Goal: Transaction & Acquisition: Purchase product/service

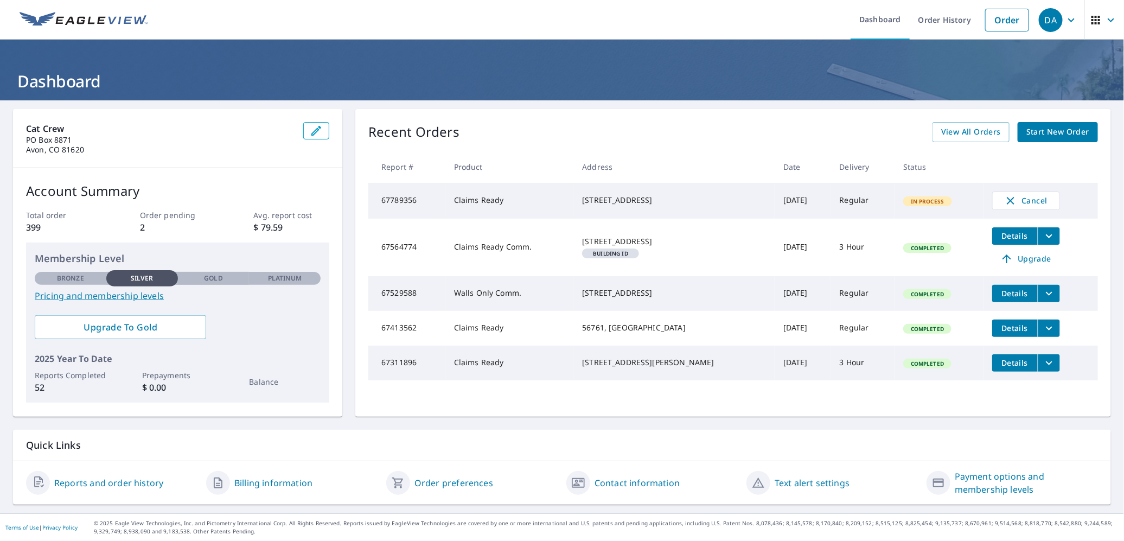
click at [1041, 129] on span "Start New Order" at bounding box center [1057, 132] width 63 height 14
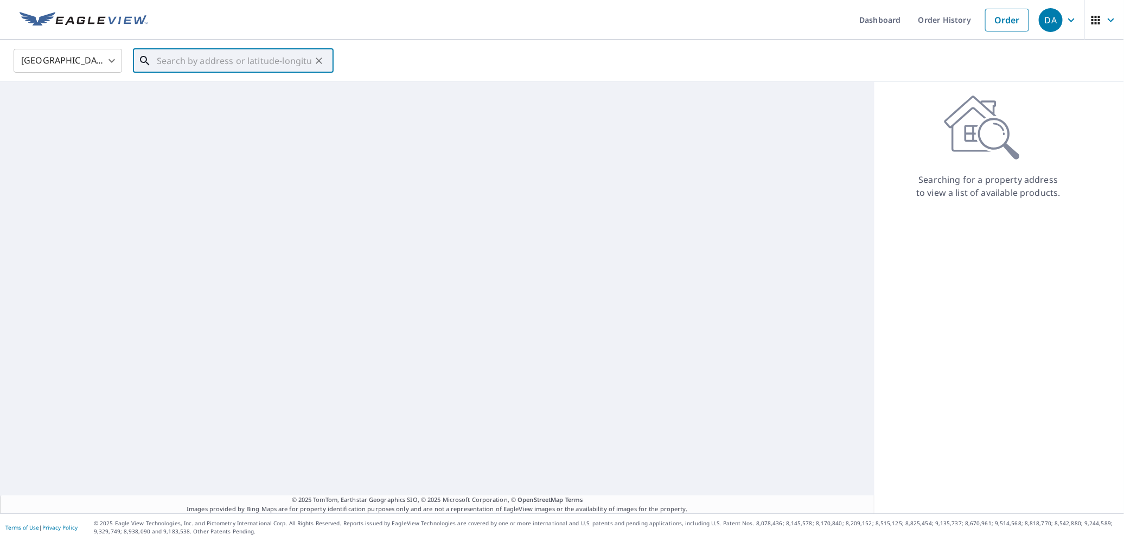
click at [198, 62] on input "text" at bounding box center [234, 61] width 155 height 30
click at [183, 61] on input "text" at bounding box center [234, 61] width 155 height 30
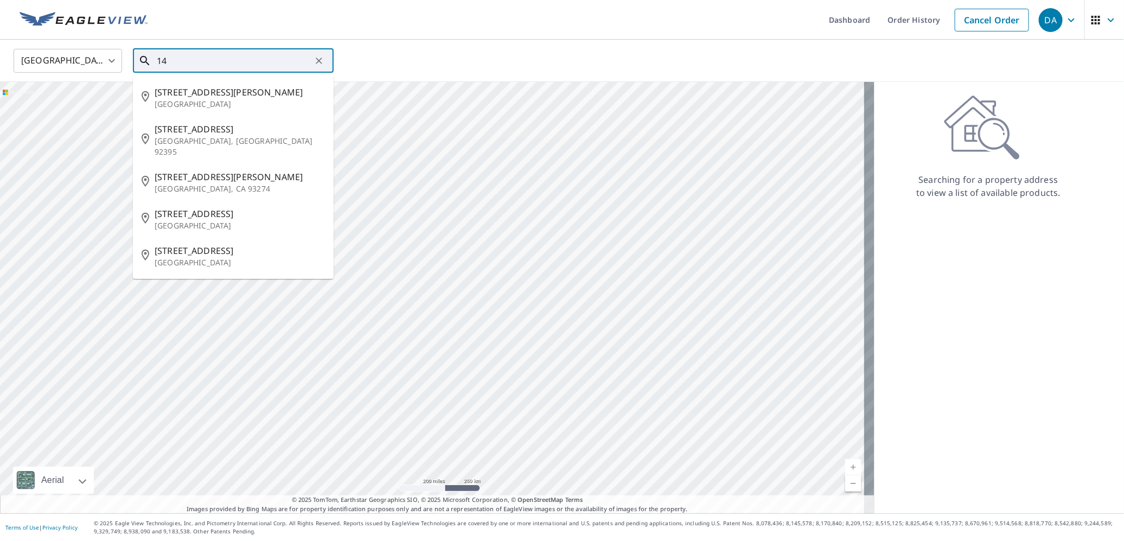
type input "1"
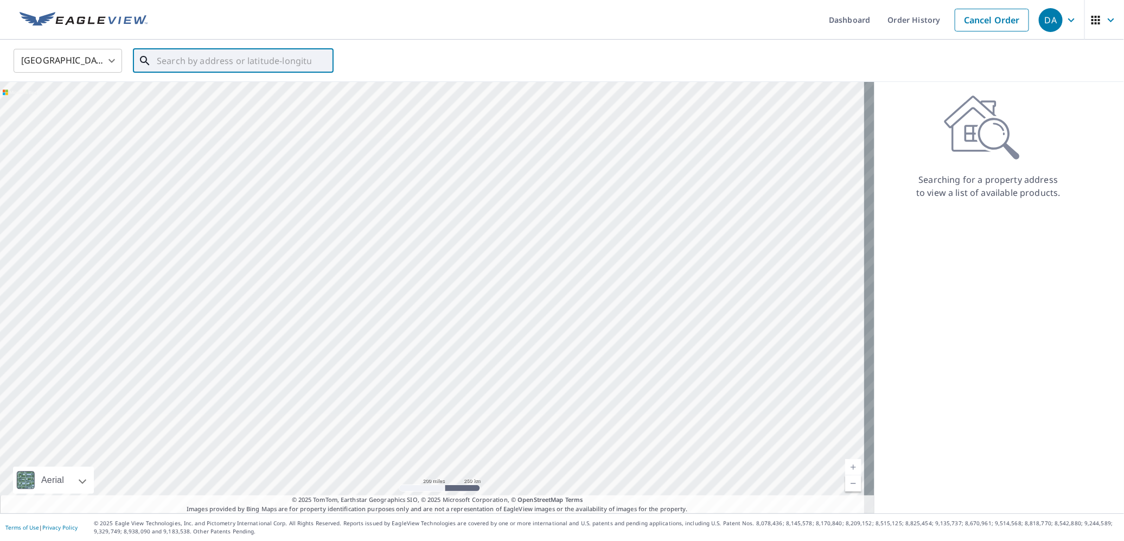
click at [175, 56] on input "text" at bounding box center [234, 61] width 155 height 30
click at [163, 60] on input "text" at bounding box center [234, 61] width 155 height 30
click at [263, 62] on input "[STREET_ADDRESS]" at bounding box center [234, 61] width 155 height 30
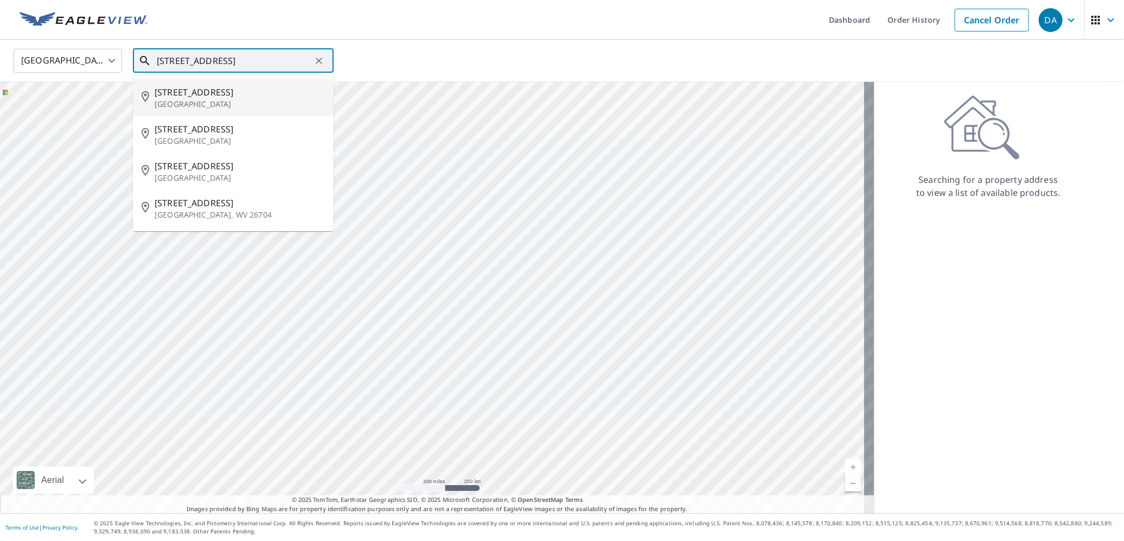
click at [244, 97] on span "[STREET_ADDRESS]" at bounding box center [240, 92] width 170 height 13
type input "[STREET_ADDRESS]"
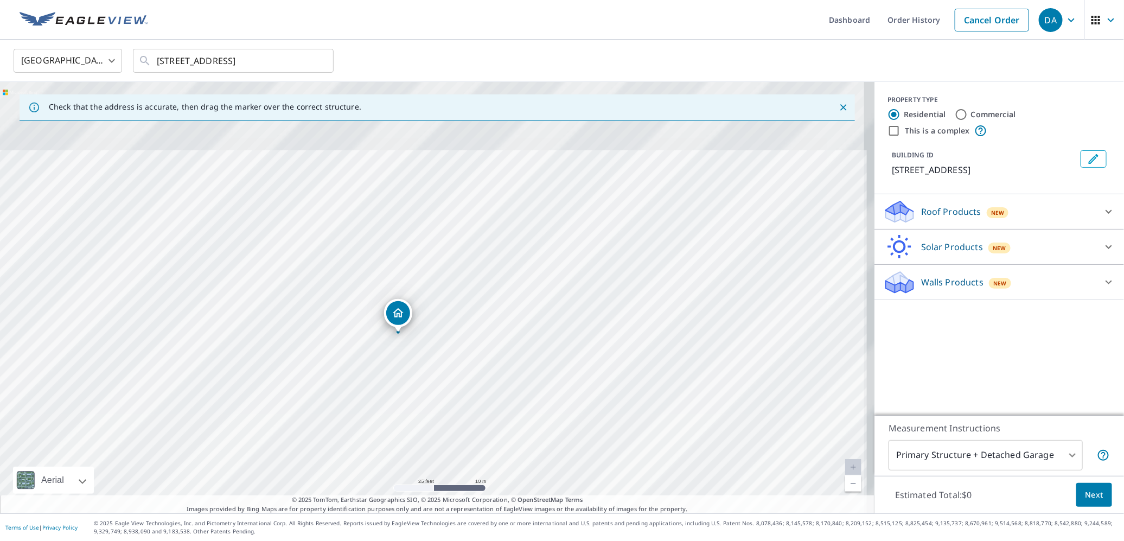
drag, startPoint x: 486, startPoint y: 305, endPoint x: 434, endPoint y: 427, distance: 133.0
click at [434, 427] on div "[STREET_ADDRESS]" at bounding box center [437, 297] width 874 height 431
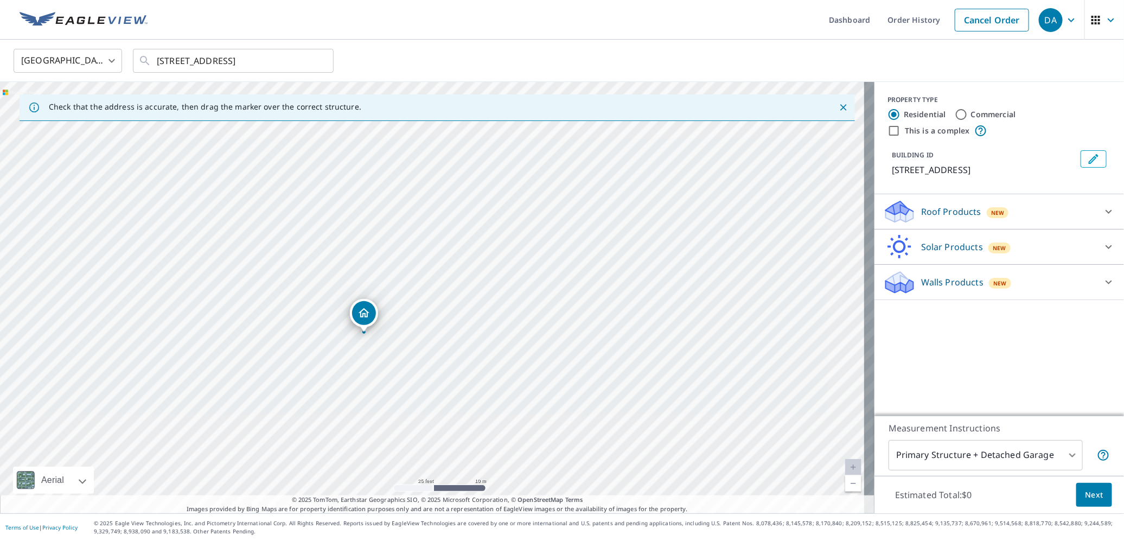
drag, startPoint x: 534, startPoint y: 392, endPoint x: 475, endPoint y: 419, distance: 65.5
click at [475, 419] on div "[STREET_ADDRESS]" at bounding box center [437, 297] width 874 height 431
drag, startPoint x: 369, startPoint y: 312, endPoint x: 383, endPoint y: 214, distance: 98.6
click at [943, 218] on p "Roof Products" at bounding box center [951, 211] width 60 height 13
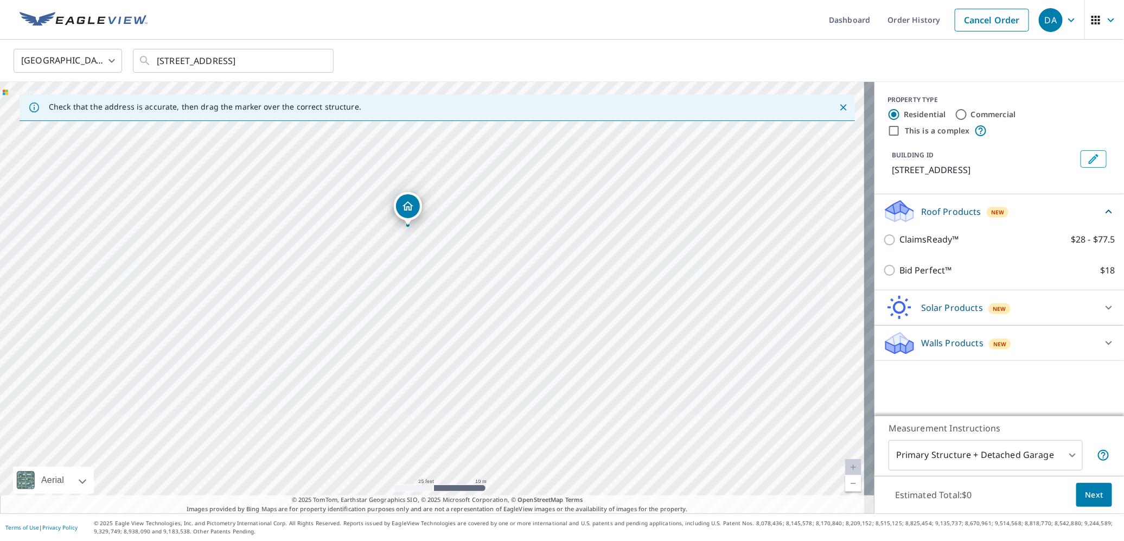
click at [883, 242] on div "ClaimsReady™ $28 - $77.5" at bounding box center [999, 239] width 232 height 31
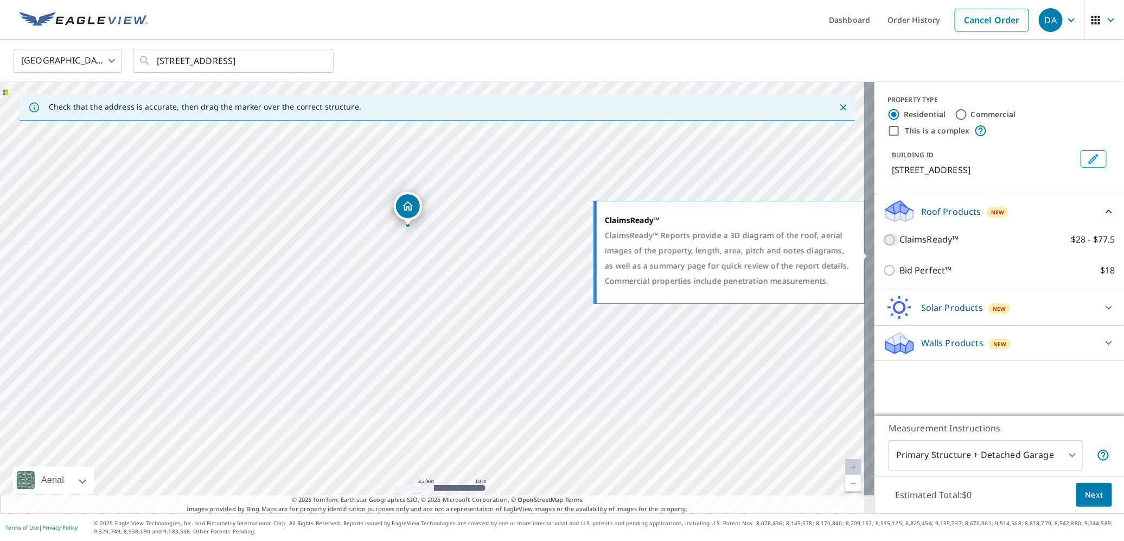
click at [884, 246] on input "ClaimsReady™ $28 - $77.5" at bounding box center [891, 239] width 16 height 13
checkbox input "true"
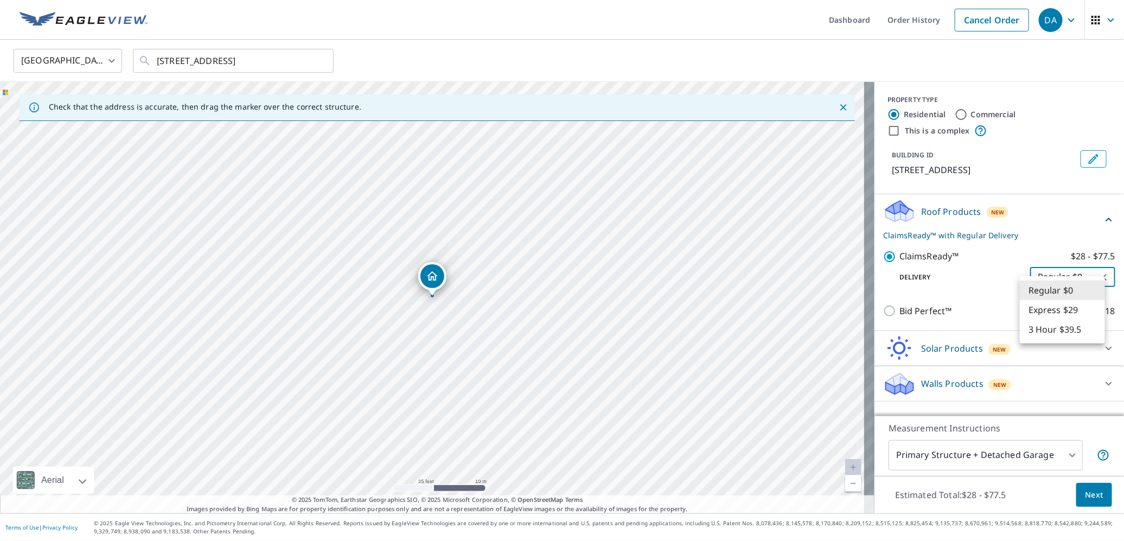
click at [1071, 293] on body "DA DA Dashboard Order History Cancel Order DA [GEOGRAPHIC_DATA] [GEOGRAPHIC_DAT…" at bounding box center [562, 270] width 1124 height 541
click at [1063, 326] on li "3 Hour $39.5" at bounding box center [1062, 329] width 85 height 20
type input "7"
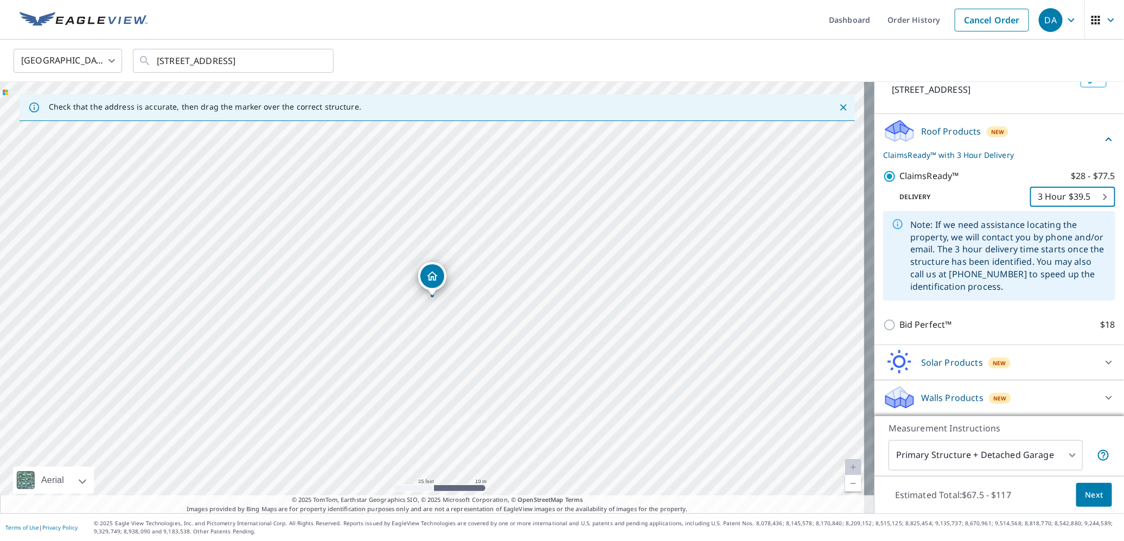
scroll to position [93, 0]
click at [1049, 458] on body "DA DA Dashboard Order History Cancel Order DA [GEOGRAPHIC_DATA] [GEOGRAPHIC_DAT…" at bounding box center [562, 270] width 1124 height 541
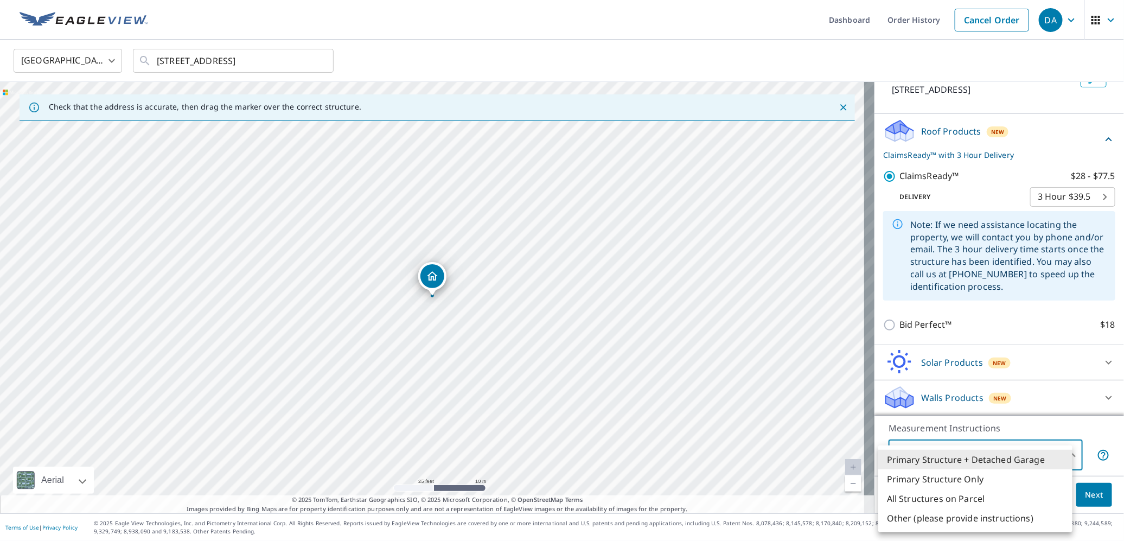
click at [626, 355] on div at bounding box center [562, 270] width 1124 height 541
click at [1040, 468] on body "DA DA Dashboard Order History Cancel Order DA [GEOGRAPHIC_DATA] [GEOGRAPHIC_DAT…" at bounding box center [562, 270] width 1124 height 541
click at [982, 522] on li "Other (please provide instructions)" at bounding box center [975, 518] width 194 height 20
type input "5"
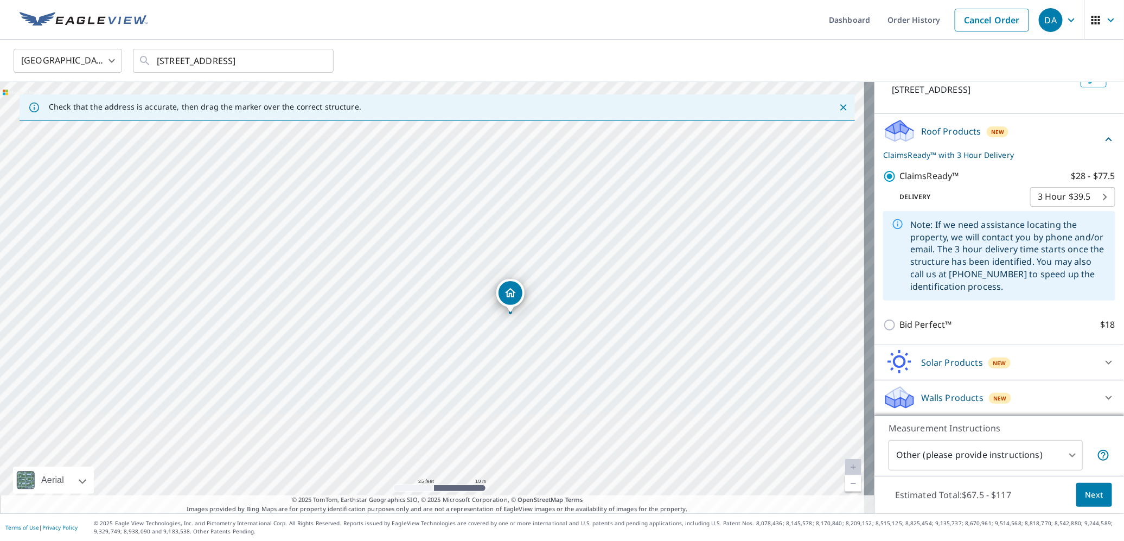
click at [503, 291] on div "Dropped pin, building 1, Residential property, 24402 County Road 7 Saint August…" at bounding box center [510, 293] width 24 height 24
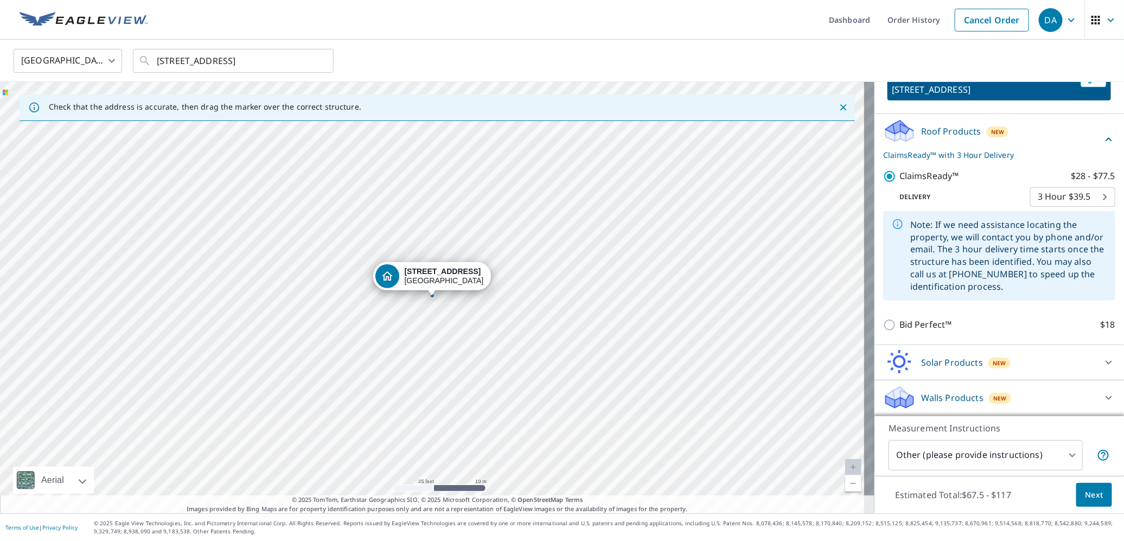
click at [511, 274] on div "[STREET_ADDRESS]" at bounding box center [437, 297] width 874 height 431
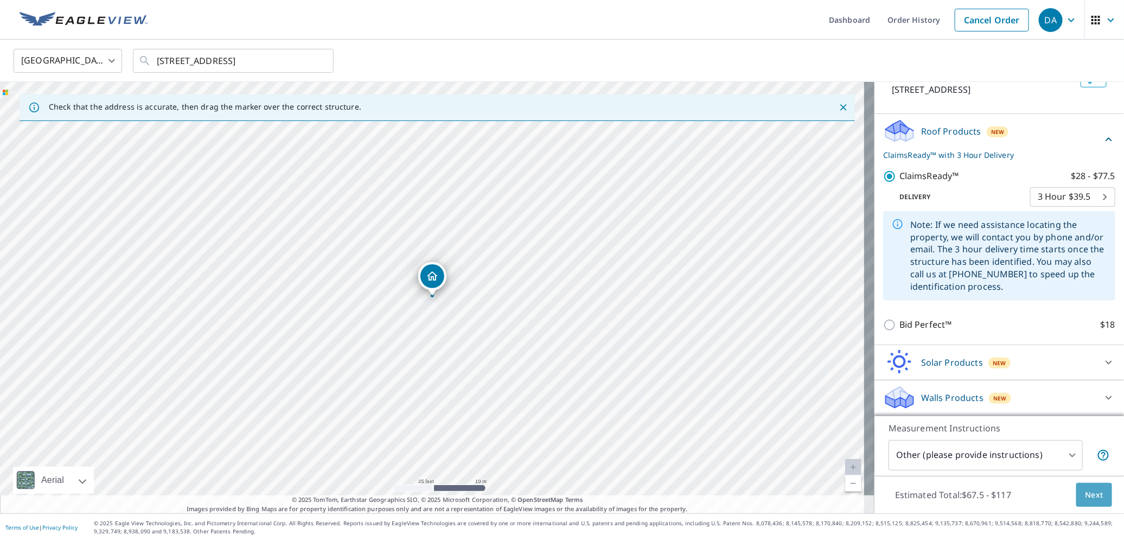
click at [1092, 501] on button "Next" at bounding box center [1094, 495] width 36 height 24
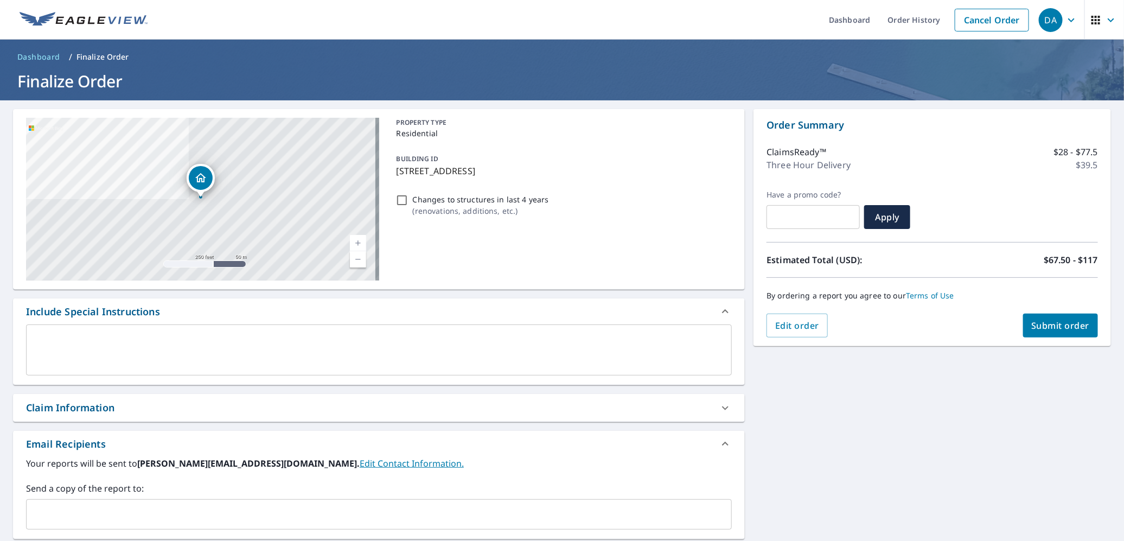
click at [89, 347] on textarea at bounding box center [379, 350] width 690 height 31
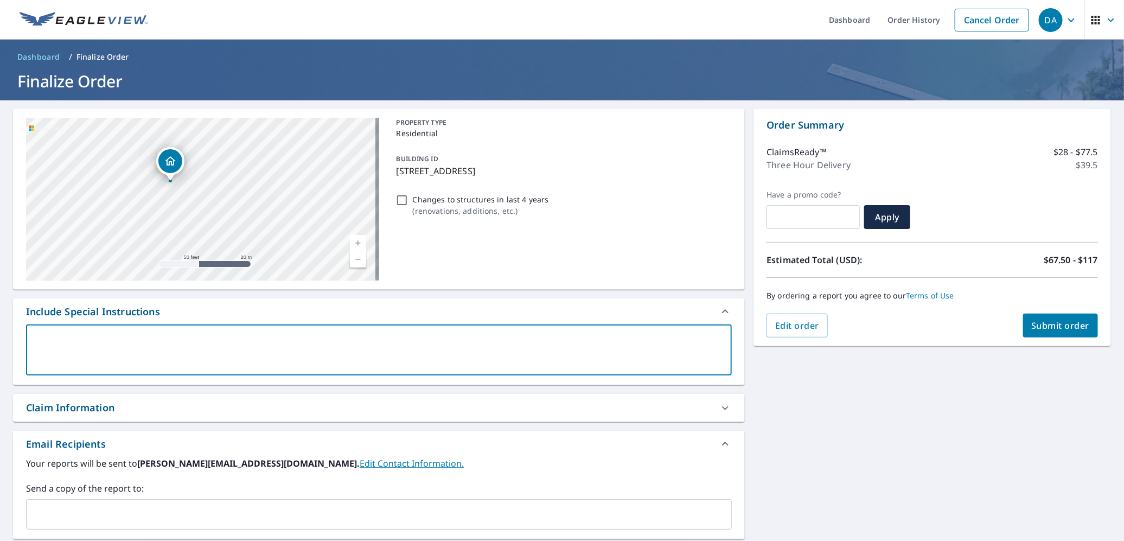
drag, startPoint x: 295, startPoint y: 222, endPoint x: 244, endPoint y: 198, distance: 56.5
click at [244, 198] on div "[STREET_ADDRESS]" at bounding box center [202, 199] width 353 height 163
click at [67, 342] on textarea at bounding box center [379, 350] width 690 height 31
type textarea "T"
type textarea "x"
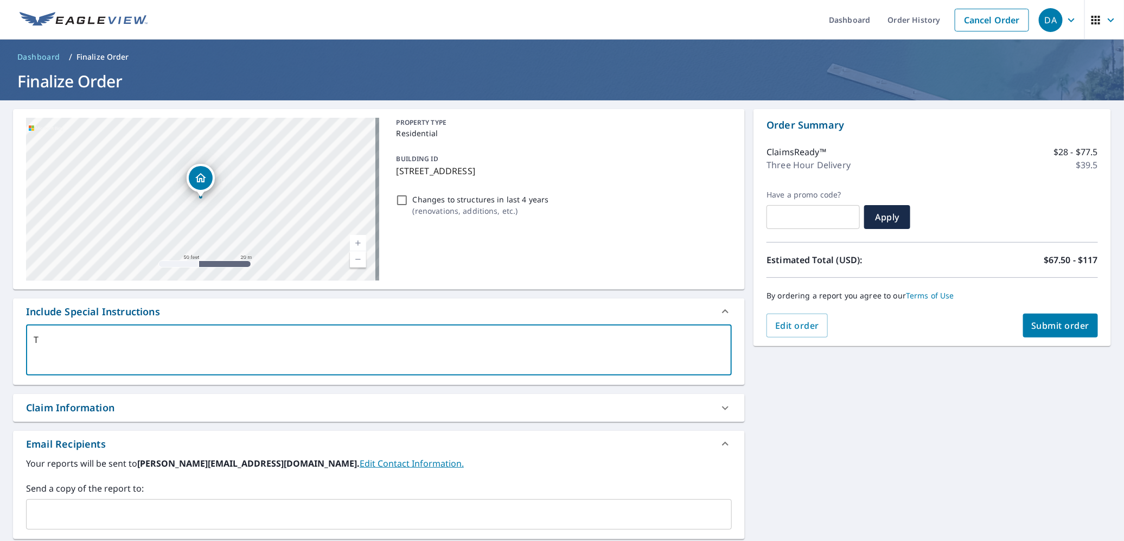
type textarea "Th"
type textarea "x"
type textarea "The"
type textarea "x"
type textarea "The"
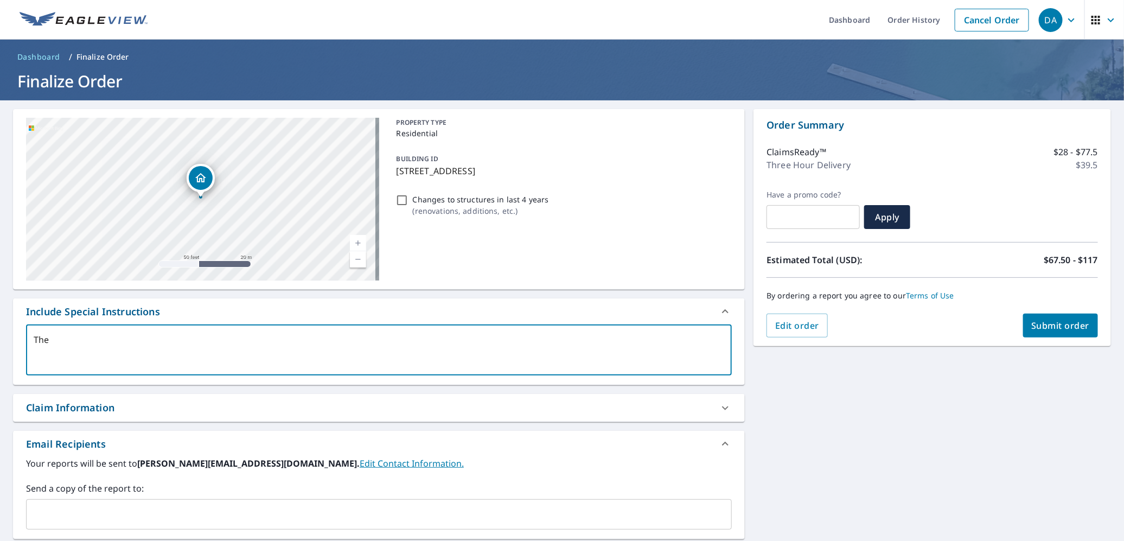
type textarea "x"
type textarea "The m"
type textarea "x"
type textarea "The ma"
type textarea "x"
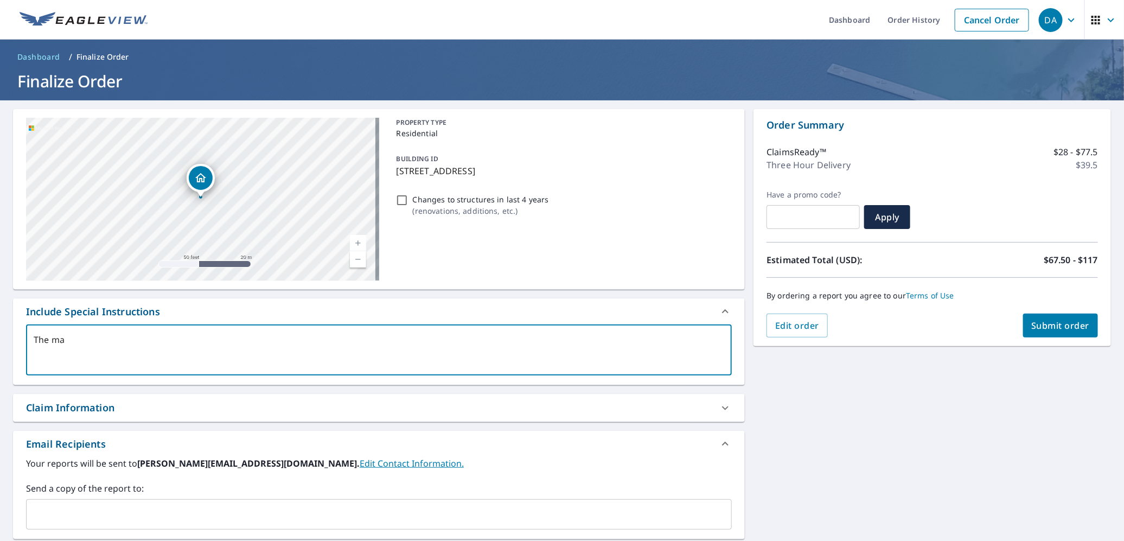
type textarea "The mai"
type textarea "x"
type textarea "The main"
type textarea "x"
type textarea "The main"
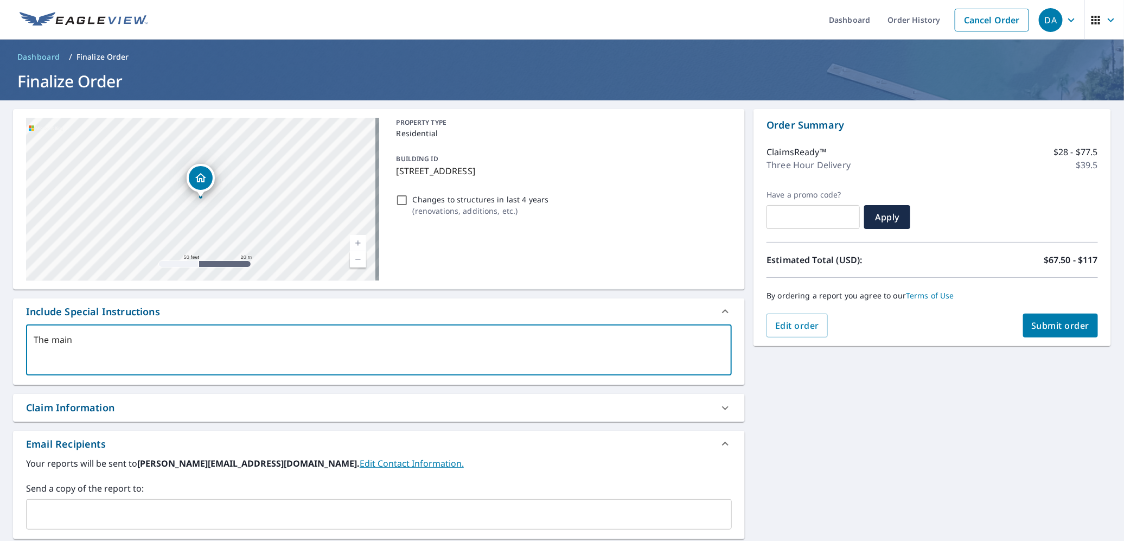
type textarea "x"
type textarea "The main h"
type textarea "x"
type textarea "The main ho"
type textarea "x"
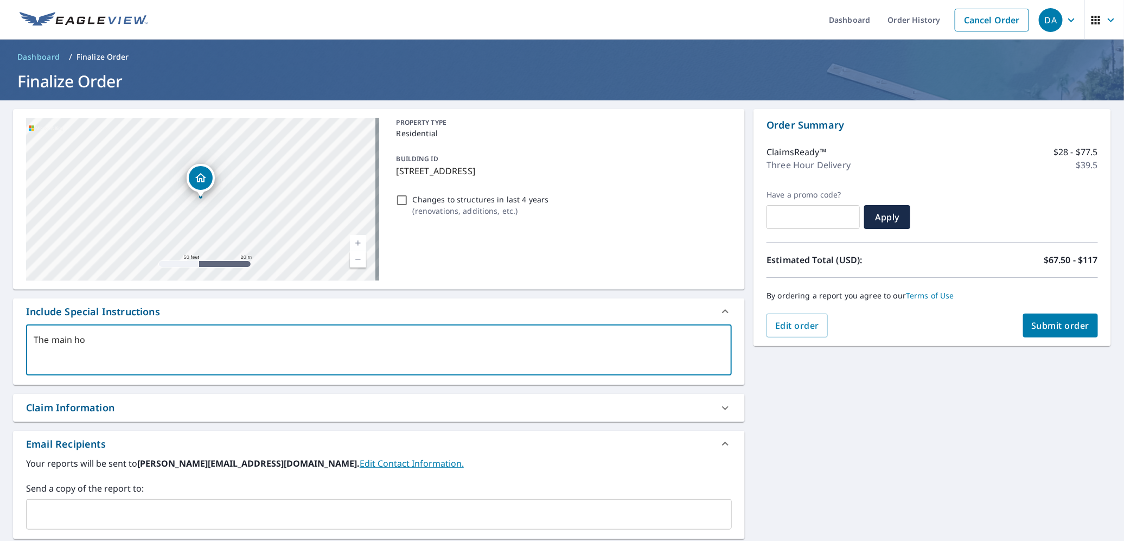
type textarea "The main hou"
type textarea "x"
type textarea "The main hous"
type textarea "x"
type textarea "The main house"
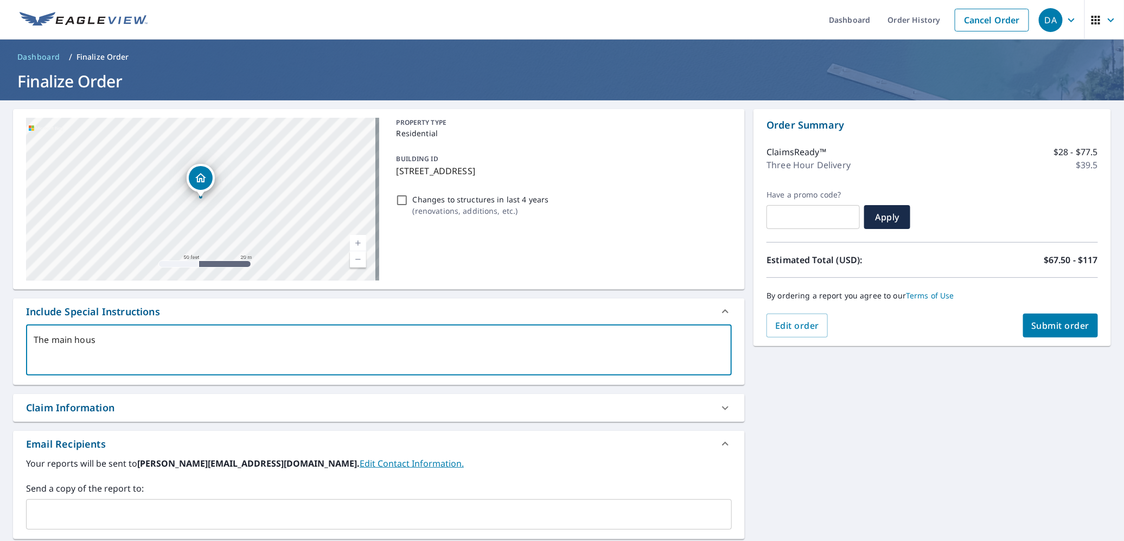
type textarea "x"
type textarea "The main house,"
type textarea "x"
type textarea "The main house,"
type textarea "x"
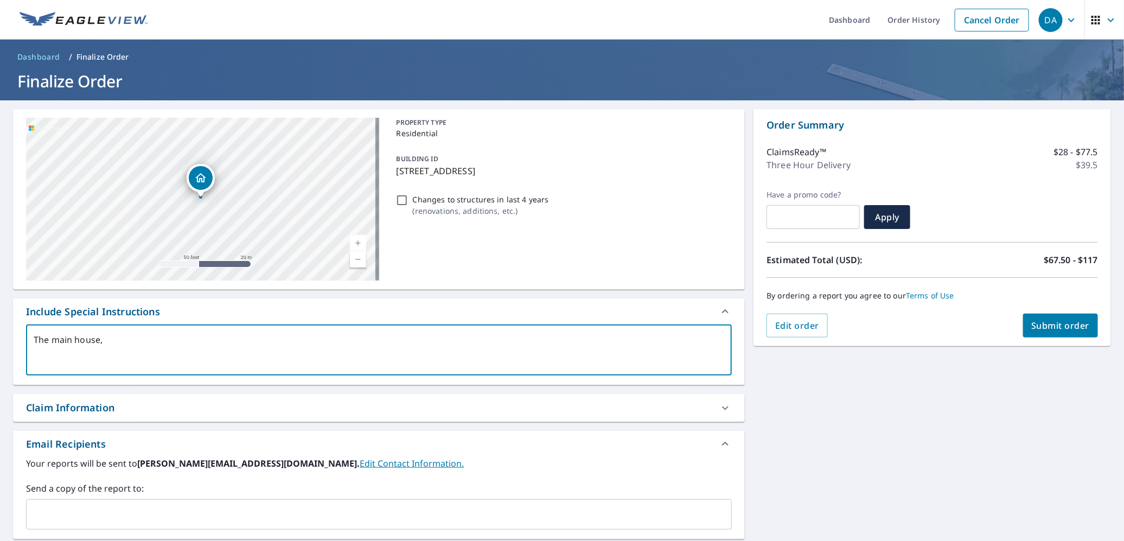
type textarea "The main house, t"
type textarea "x"
type textarea "The main house, th"
type textarea "x"
type textarea "The main house, the"
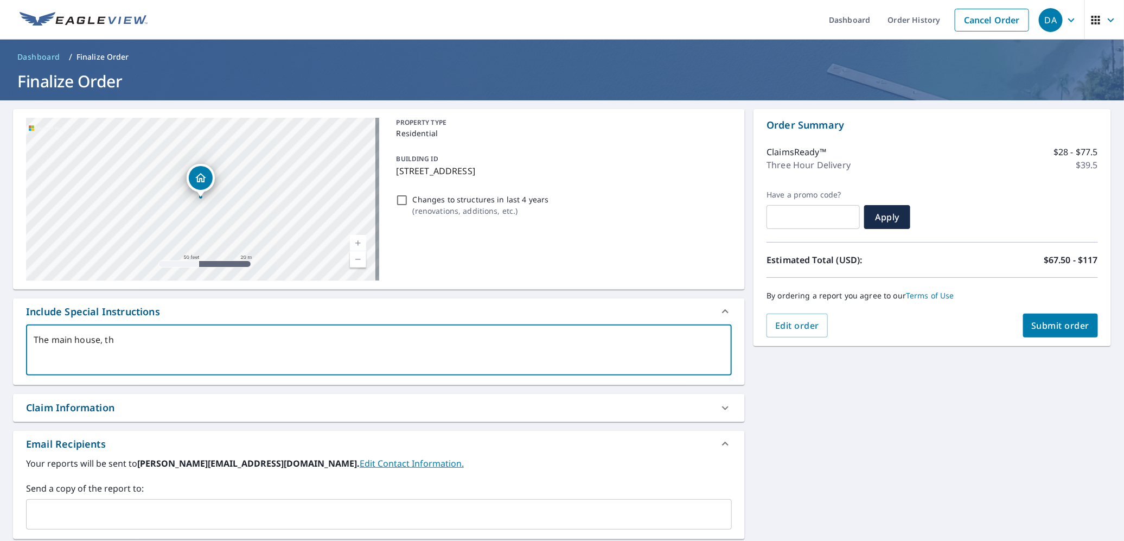
type textarea "x"
type textarea "The main house, the"
type textarea "x"
type textarea "The main house, the B"
type textarea "x"
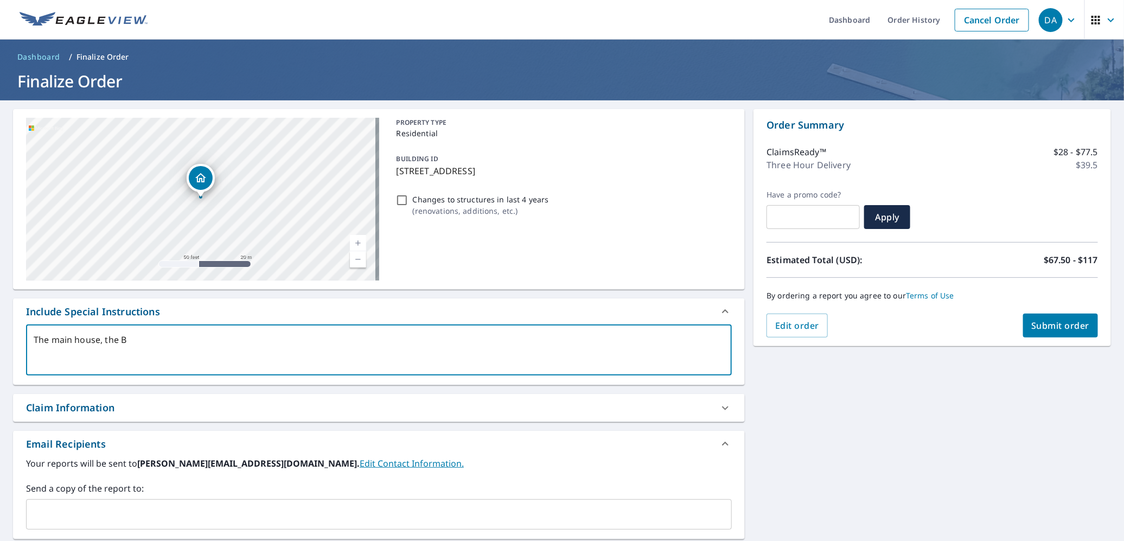
type textarea "The main house, the Br"
type textarea "x"
type textarea "The main house, the Bra"
type textarea "x"
type textarea "The main house, the Bran"
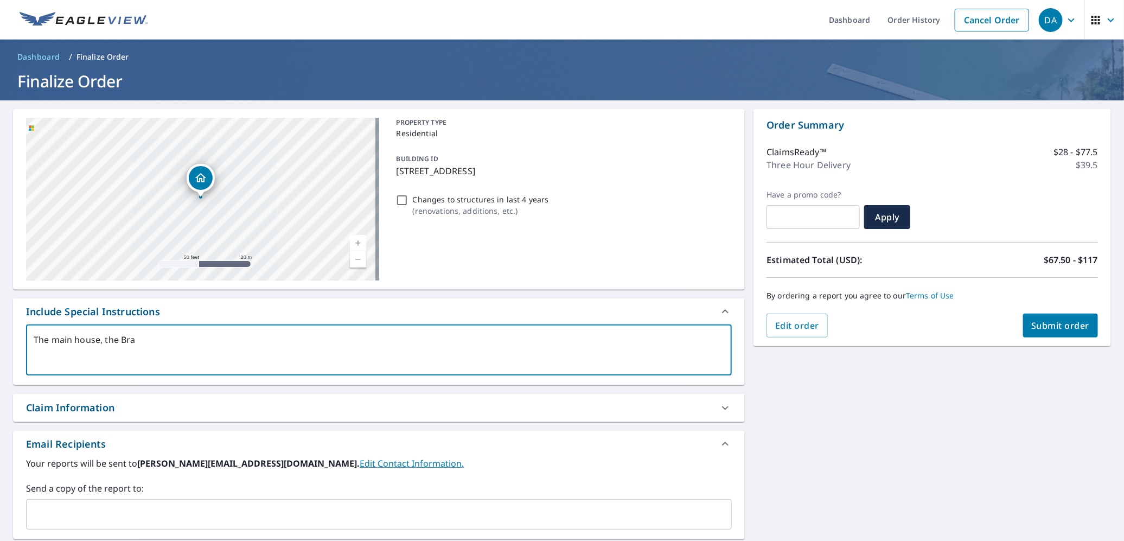
type textarea "x"
type textarea "The main house, the Bran"
type textarea "x"
type textarea "The main house, the Bran s"
type textarea "x"
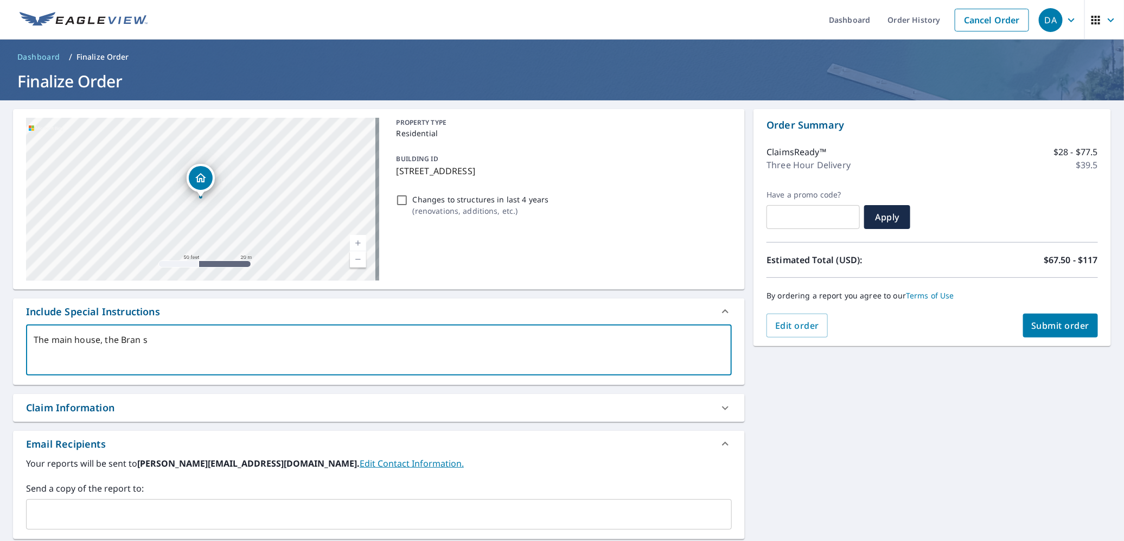
type textarea "The main house, the [GEOGRAPHIC_DATA]"
type textarea "x"
type textarea "The main house, the [GEOGRAPHIC_DATA]"
type textarea "x"
type textarea "The main house, the Bran styl"
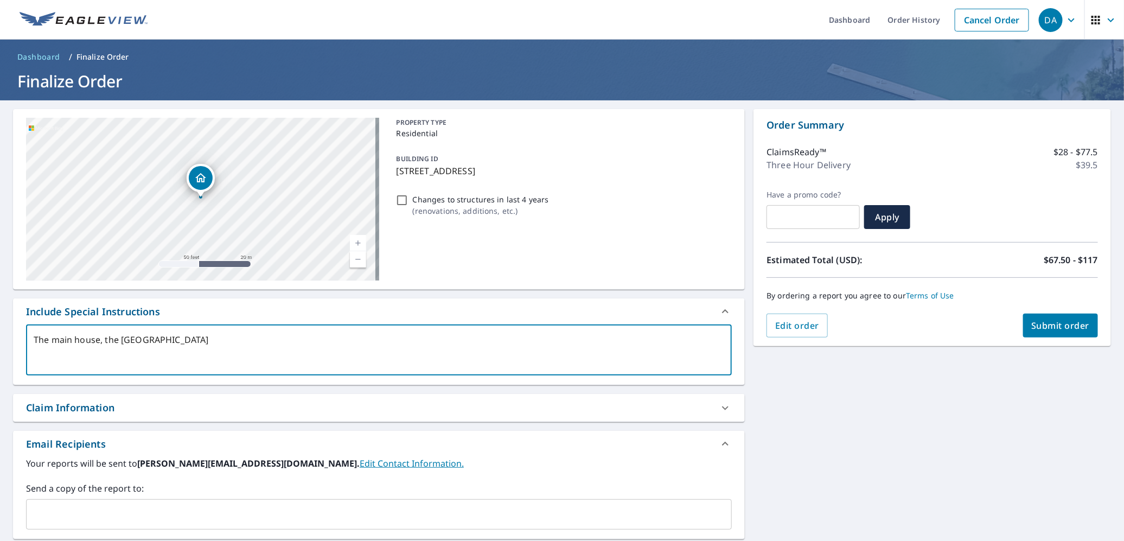
type textarea "x"
type textarea "The main house, the Bran style"
type textarea "x"
type textarea "The main house, the Bran style"
type textarea "x"
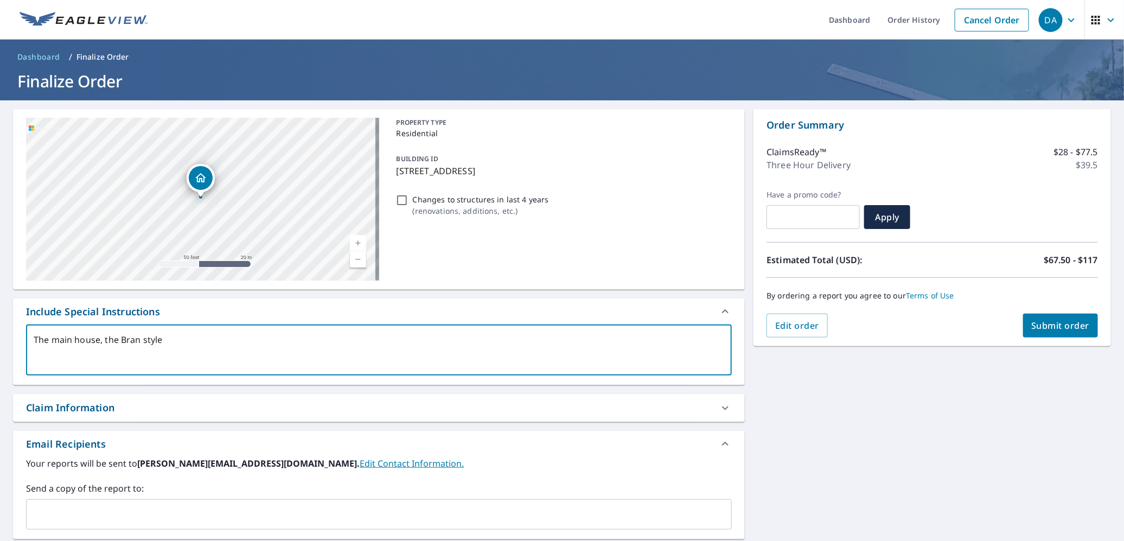
type textarea "The main house, the Bran style i"
type textarea "x"
type textarea "The main house, the Bran style in"
type textarea "x"
type textarea "The main house, the Bran style in"
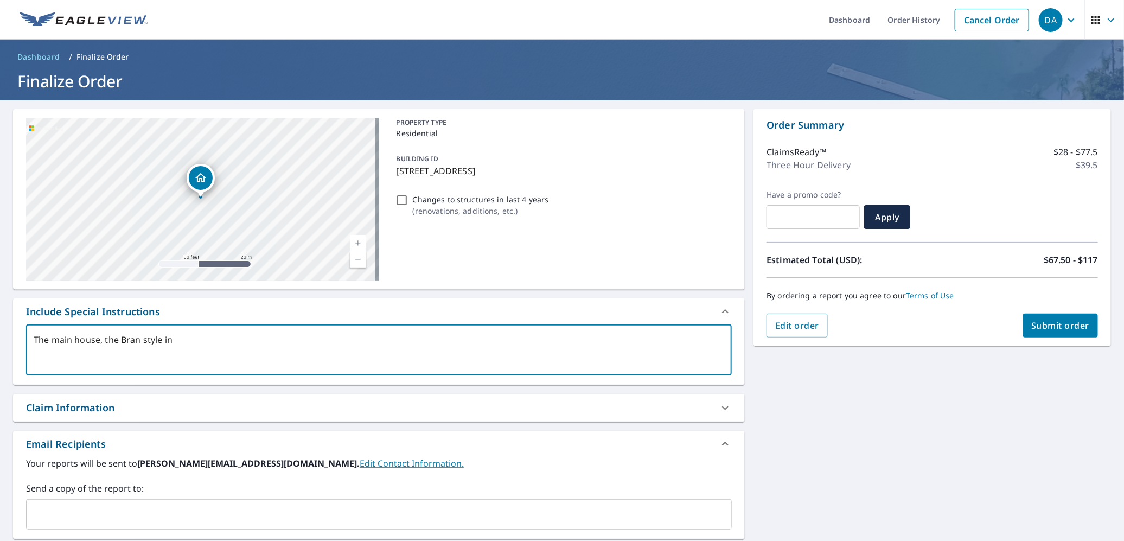
type textarea "x"
type textarea "The main house, the Bran style in t"
type textarea "x"
type textarea "The main house, the [DEMOGRAPHIC_DATA] style in th"
type textarea "x"
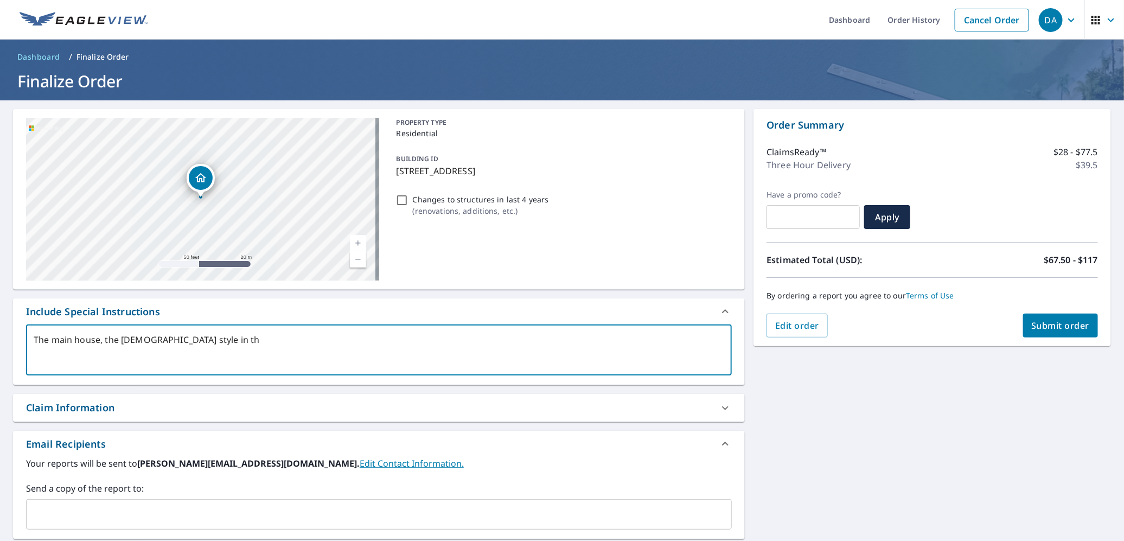
type textarea "The main house, the Bran style in the"
type textarea "x"
type textarea "The main house, the Bran style in the"
type textarea "x"
type textarea "The main house, the Bran style in the v"
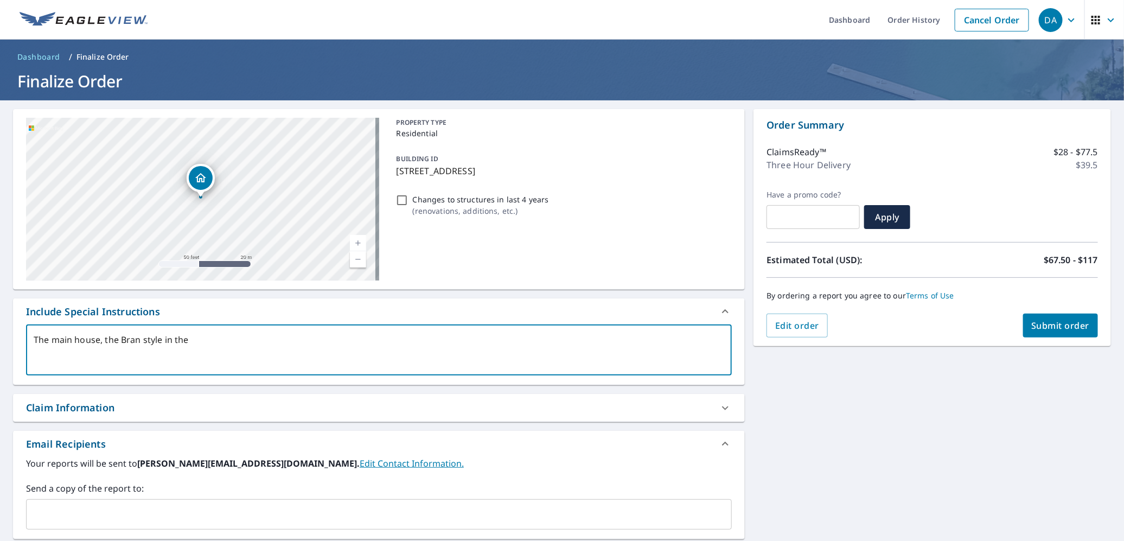
type textarea "x"
type textarea "The main house, the [DEMOGRAPHIC_DATA] style in the ve"
type textarea "x"
type textarea "The main house, the [DEMOGRAPHIC_DATA] style in the ver"
type textarea "x"
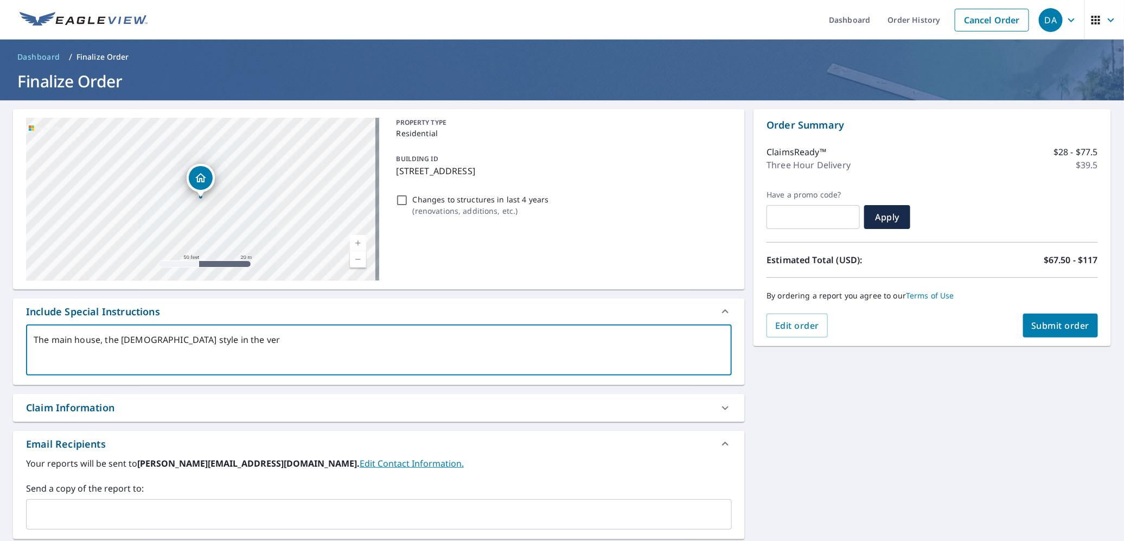
type textarea "The main house, the Bran style in the very"
type textarea "x"
type textarea "The main house, the Bran style in the very"
type textarea "x"
type textarea "The main house, the Bran style in the very r"
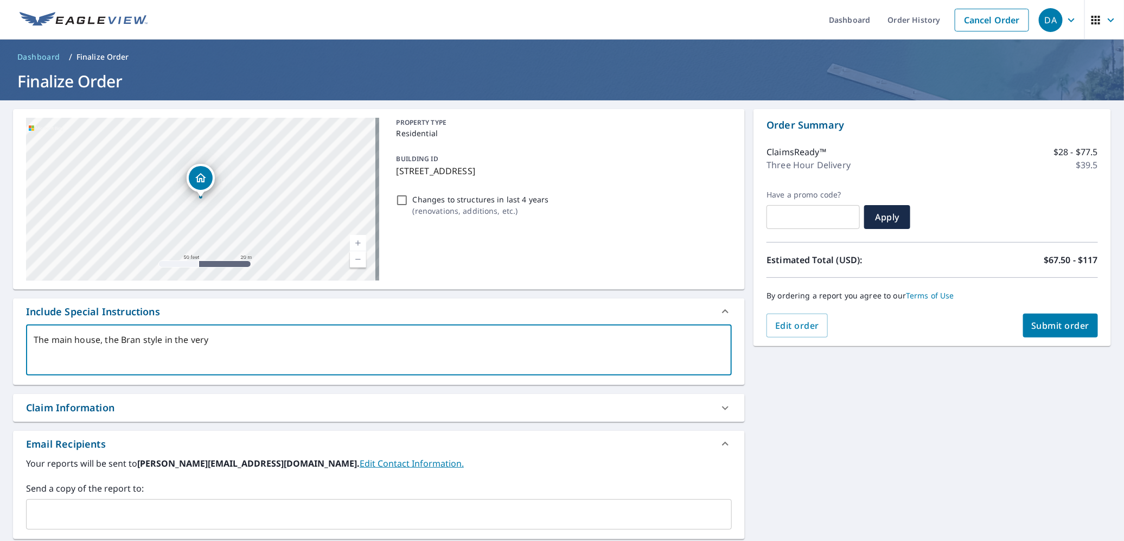
type textarea "x"
type textarea "The main house, the Bran style in the very re"
type textarea "x"
type textarea "The main house, the Bran style in the very rea"
type textarea "x"
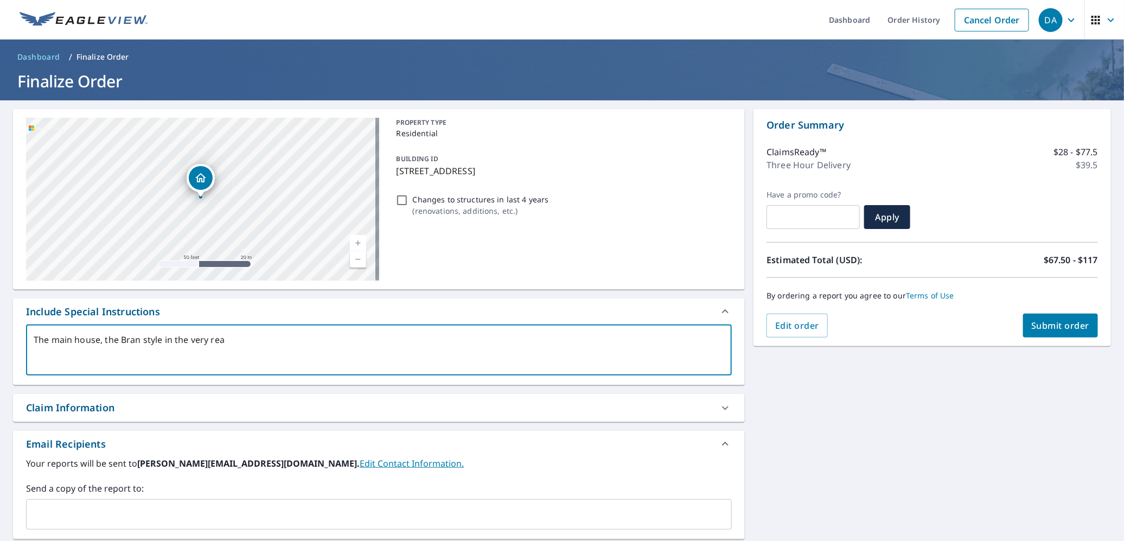
type textarea "The main house, the Bran style in the very rear"
type textarea "x"
type textarea "The main house, the Bran style in the very rear"
type textarea "x"
type textarea "The main house, the Bran style in the very rear a"
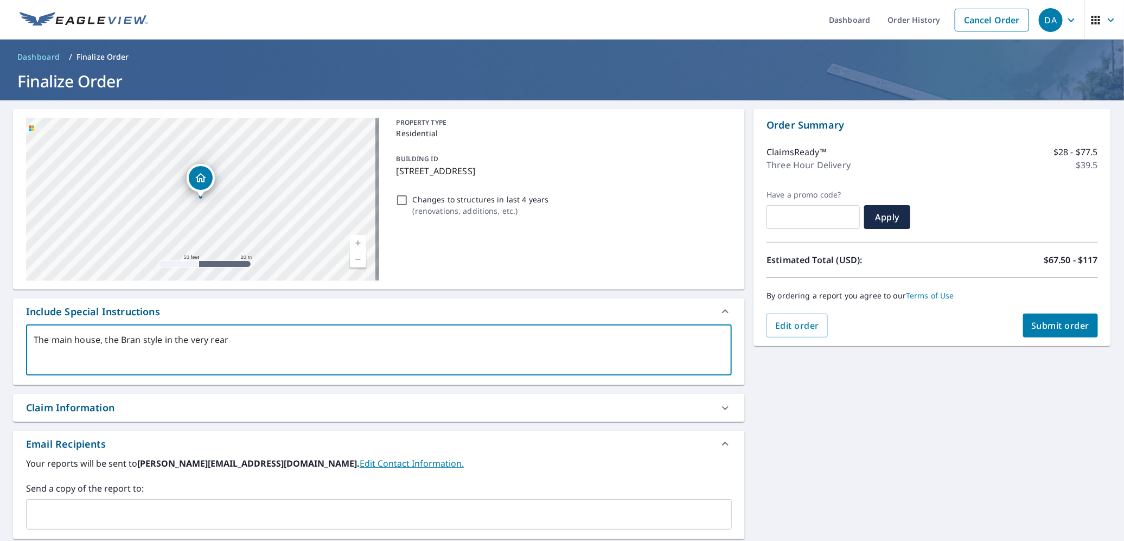
type textarea "x"
type textarea "The main house, the Bran style in the very rear an"
type textarea "x"
type textarea "The main house, the Bran style in the very rear and"
type textarea "x"
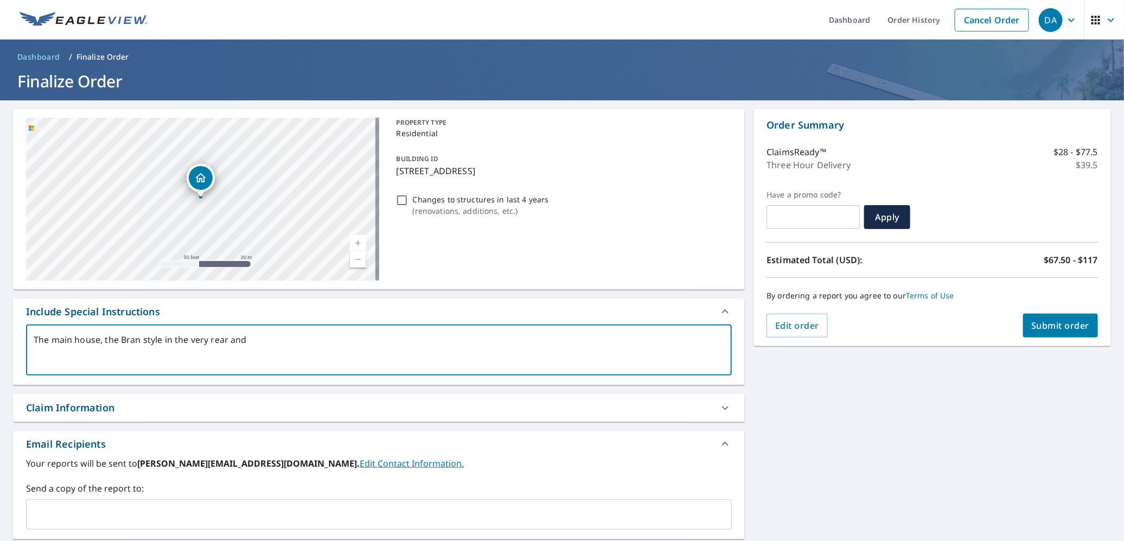
type textarea "The main house, the Bran style in the very rear and"
type textarea "x"
type textarea "The main house, the Bran style in the very rear and t"
type textarea "x"
type textarea "The main house, the Bran style in the very rear and th"
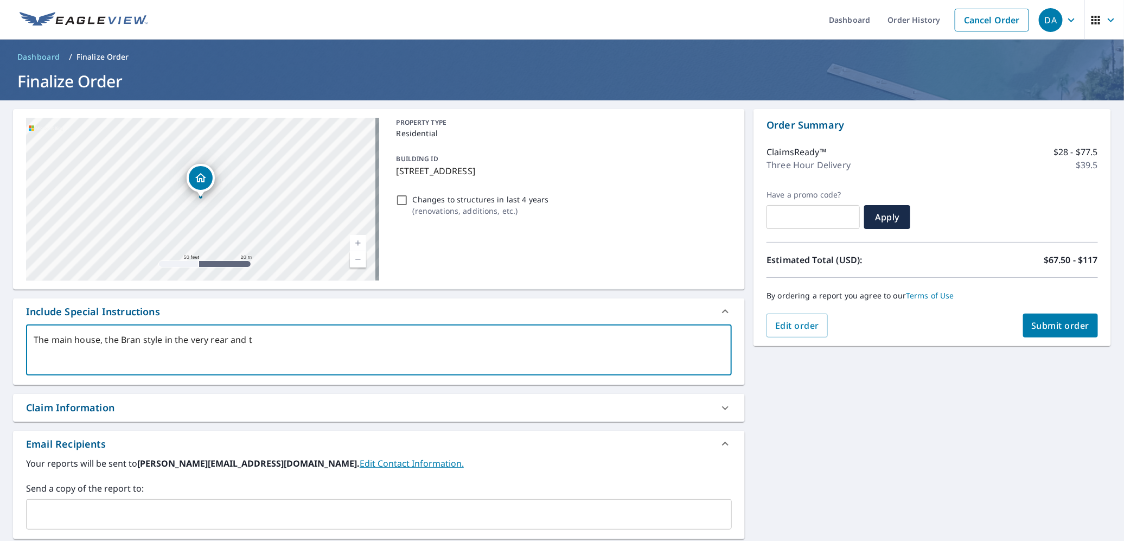
type textarea "x"
type textarea "The main house, the Bran style in the very rear and the"
type textarea "x"
type textarea "The main house, the Bran style in the very rear and the"
type textarea "x"
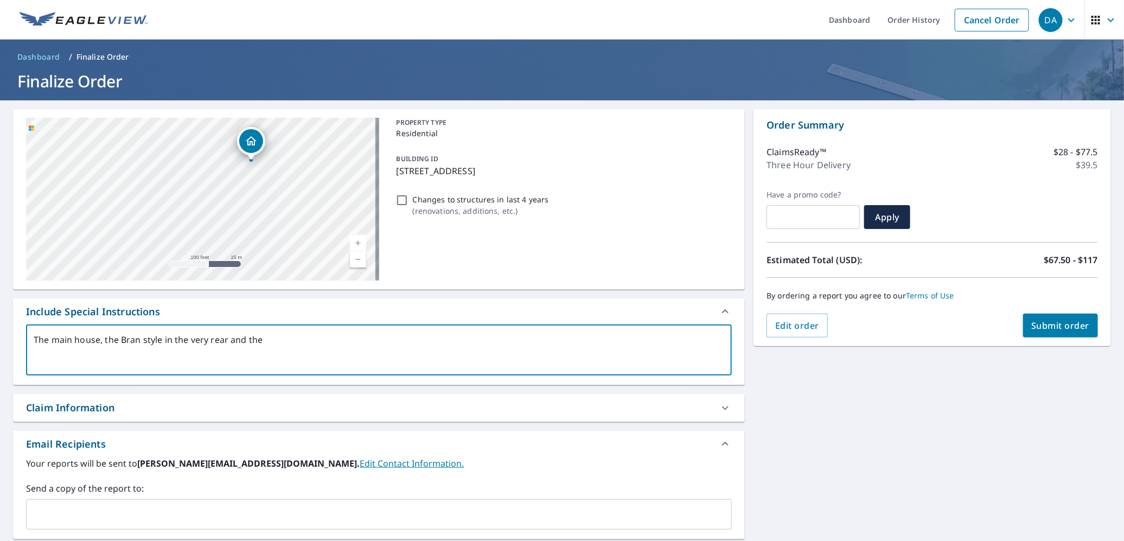
drag, startPoint x: 305, startPoint y: 241, endPoint x: 285, endPoint y: 196, distance: 49.5
click at [285, 196] on div "[STREET_ADDRESS]" at bounding box center [202, 199] width 353 height 163
click at [271, 342] on textarea "The main house, the Bran style in the very rear and the" at bounding box center [379, 350] width 690 height 31
click at [138, 342] on textarea "The main house, the Bran style in the very rear and the" at bounding box center [379, 350] width 690 height 31
type textarea "The main house, the Bran\ style in the very rear and the"
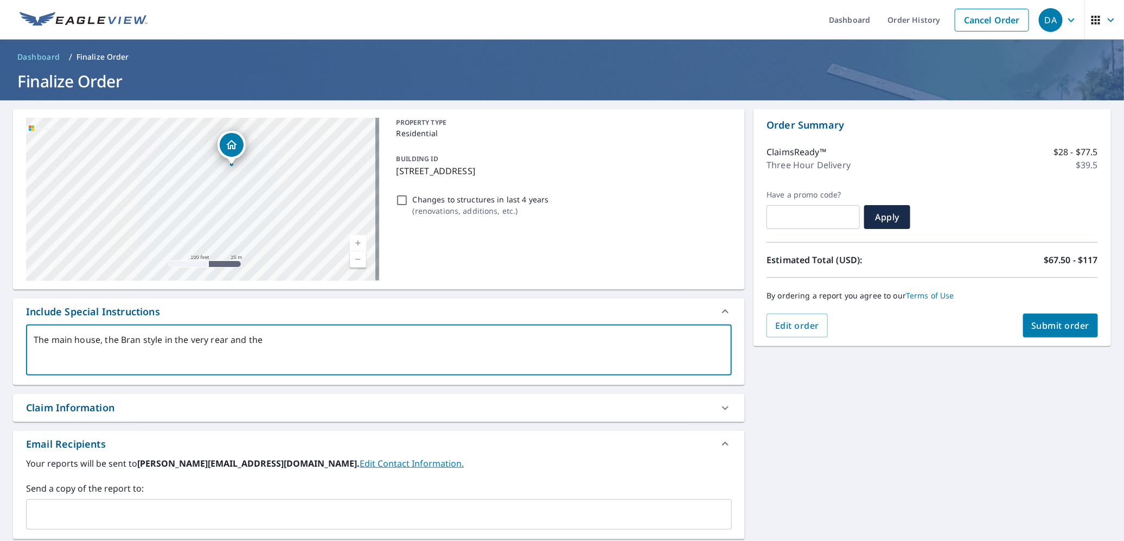
type textarea "x"
type textarea "The main house, the Bran\\ style in the very rear and the"
type textarea "x"
type textarea "The main house, the Bran\\\ style in the very rear and the"
type textarea "x"
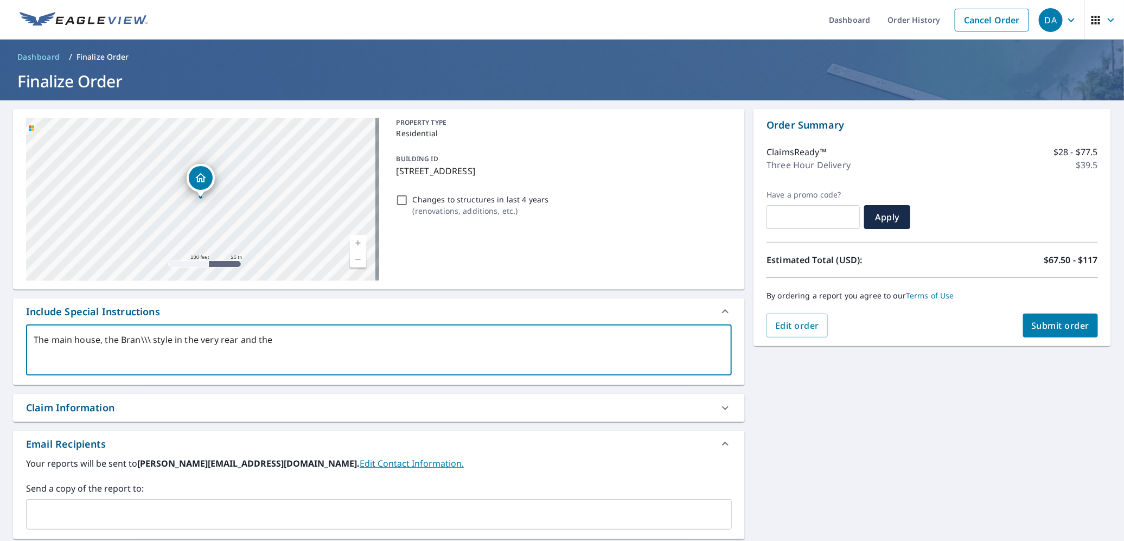
type textarea "The main house, the Bran\\\a style in the very rear and the"
type textarea "x"
type textarea "The main house, the Bran\\\ar style in the very rear and the"
type textarea "x"
type textarea "The main house, the Bran\\\arn style in the very rear and the"
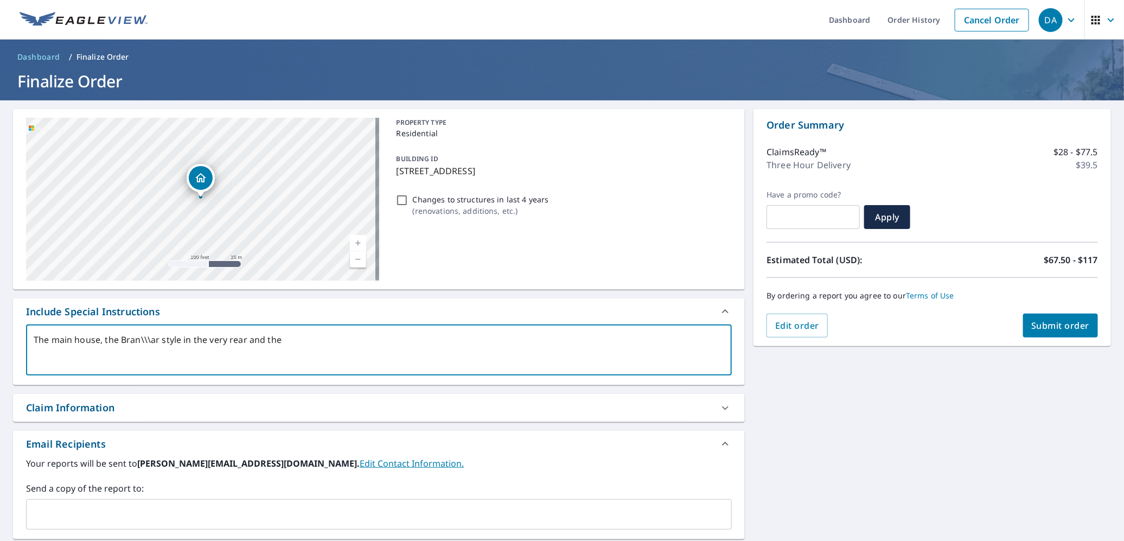
type textarea "x"
type textarea "The main house, the Bran\\\ar style in the very rear and the"
type textarea "x"
type textarea "The main house, the Bran\\\a style in the very rear and the"
type textarea "x"
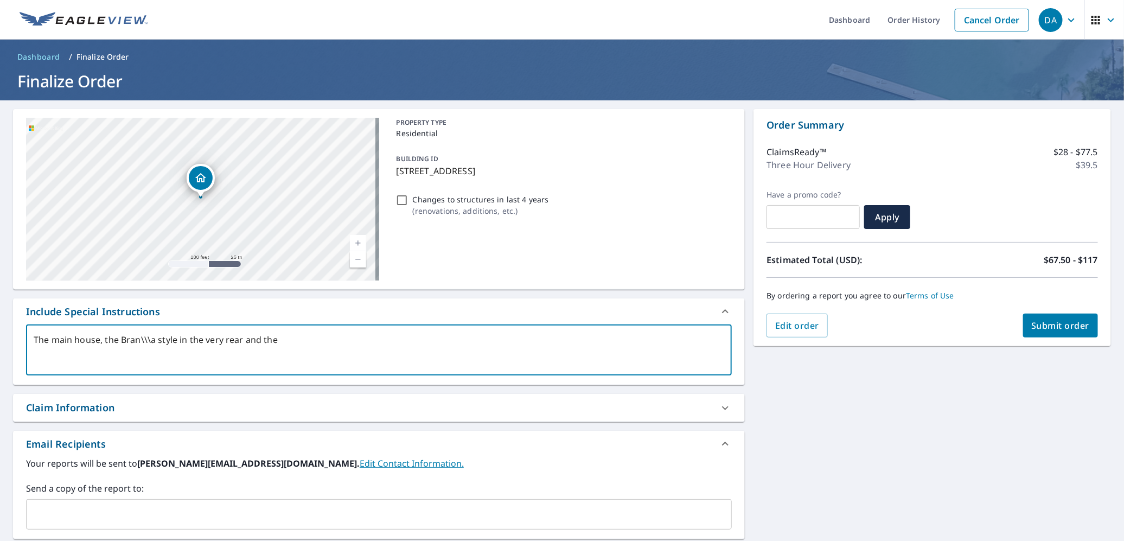
type textarea "The main house, the Bran\\\ style in the very rear and the"
type textarea "x"
type textarea "The main house, the Bran\\ style in the very rear and the"
type textarea "x"
type textarea "The main house, the Bran\ style in the very rear and the"
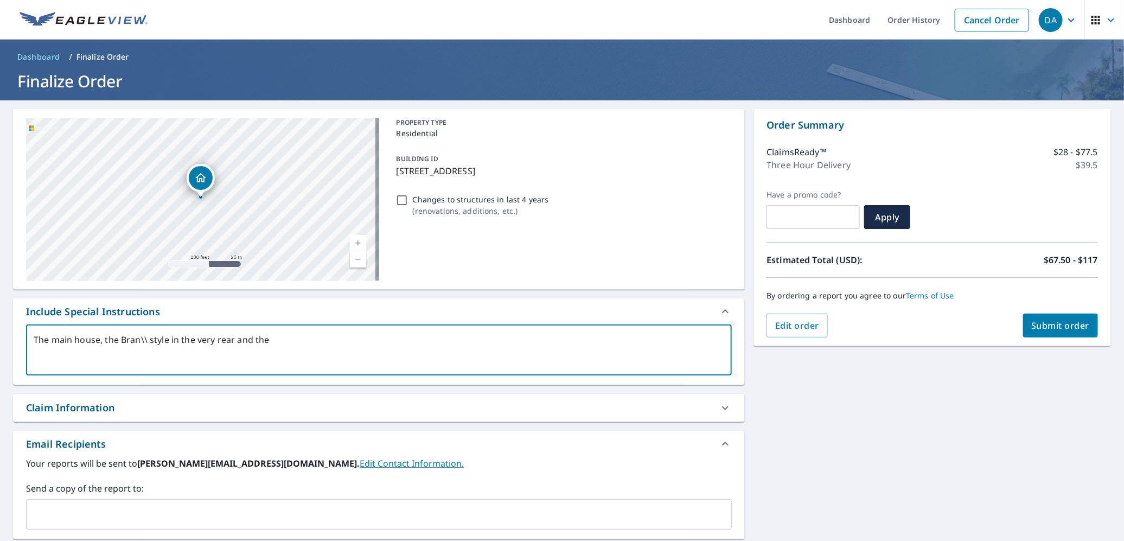
type textarea "x"
type textarea "The main house, the Bran style in the very rear and the"
type textarea "x"
type textarea "The main house, the Bra style in the very rear and the"
type textarea "x"
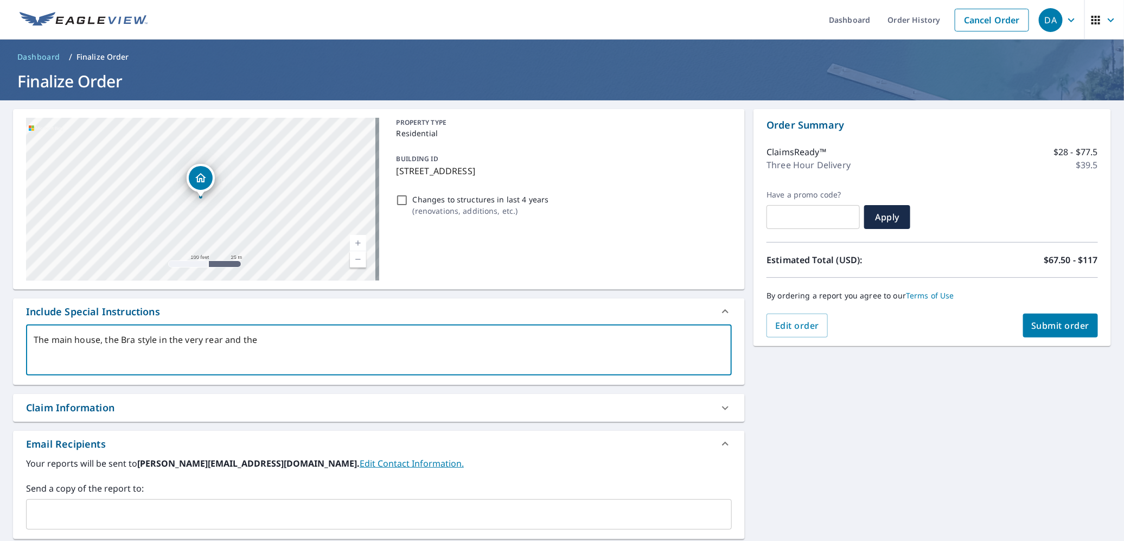
type textarea "The main house, the Br style in the very rear and the"
type textarea "x"
type textarea "The main house, the B style in the very rear and the"
type textarea "x"
type textarea "The main house, the Ba style in the very rear and the"
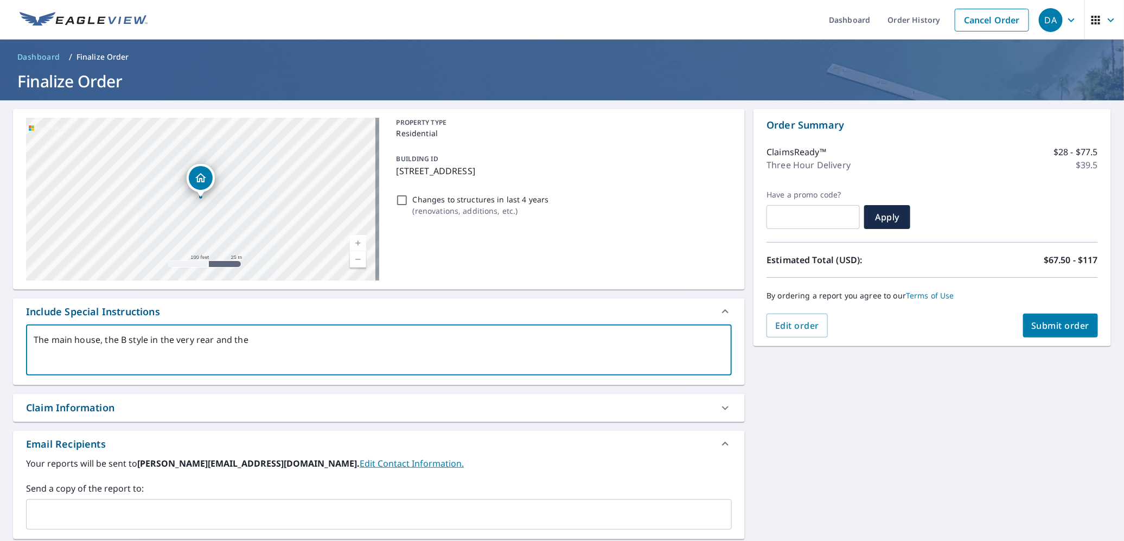
type textarea "x"
type textarea "The main house, the Bar style in the very rear and the"
type textarea "x"
type textarea "The main house, the Barn style in the very rear and the"
type textarea "x"
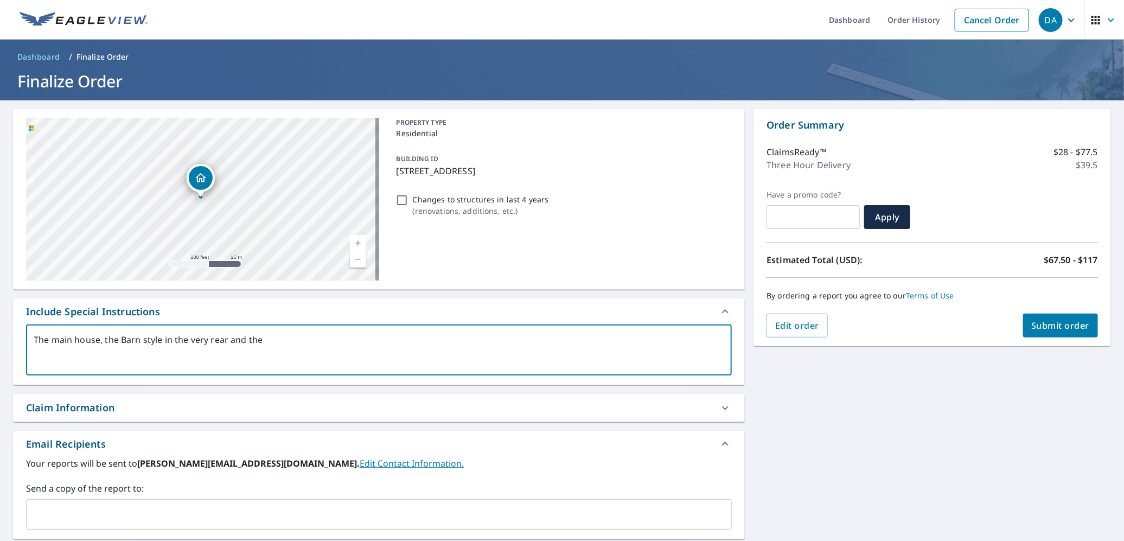
click at [162, 336] on textarea "The main house, the Barn style in the very rear and the" at bounding box center [379, 350] width 690 height 31
type textarea "The main house, the Barn style in the very rear and the"
type textarea "x"
type textarea "The main house, the Barn style s in the very rear and the"
type textarea "x"
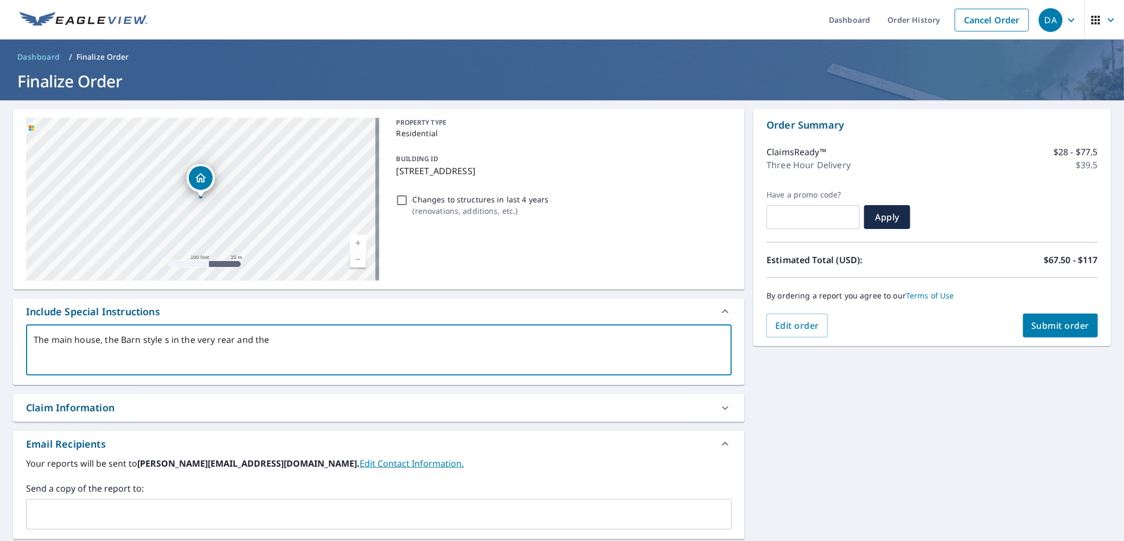
type textarea "The main house, the Barn style st in the very rear and the"
type textarea "x"
type textarea "The main house, the Barn style str in the very rear and the"
type textarea "x"
type textarea "The main house, the Barn style struc in the very rear and the"
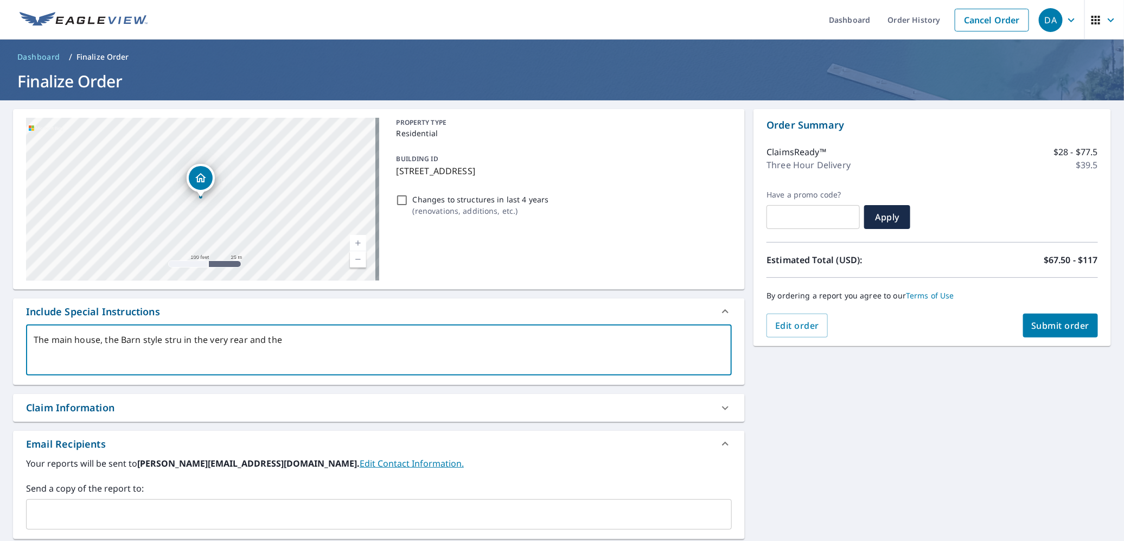
type textarea "x"
type textarea "The main house, the Barn style struct in the very rear and the"
type textarea "x"
type textarea "The main house, the Barn style structu in the very rear and the"
type textarea "x"
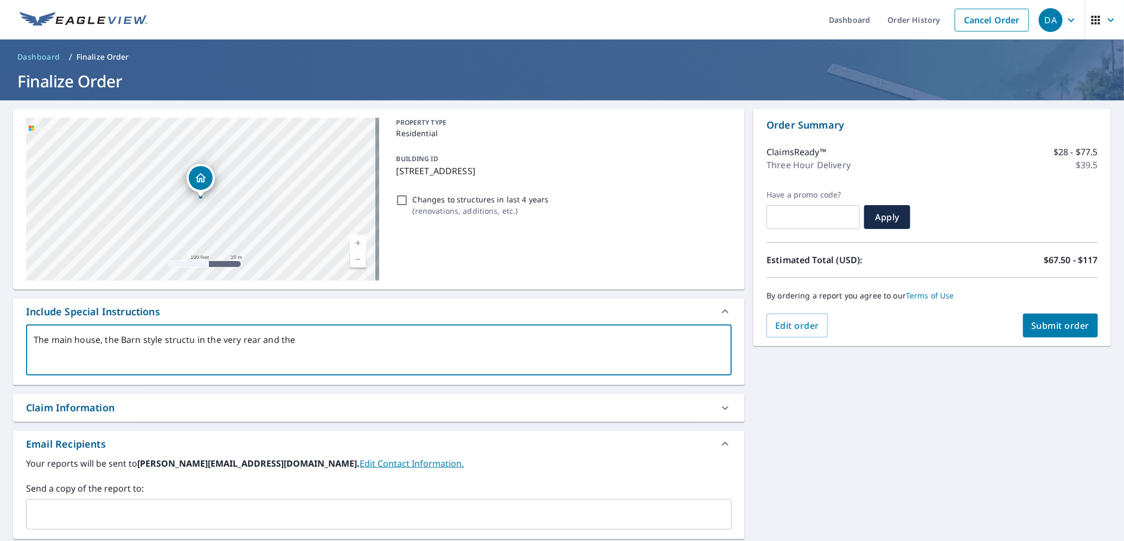
type textarea "The main house, the Barn style structur in the very rear and the"
type textarea "x"
type textarea "The main house, the Barn style structure in the very rear and the"
type textarea "x"
drag, startPoint x: 271, startPoint y: 209, endPoint x: 318, endPoint y: 195, distance: 49.4
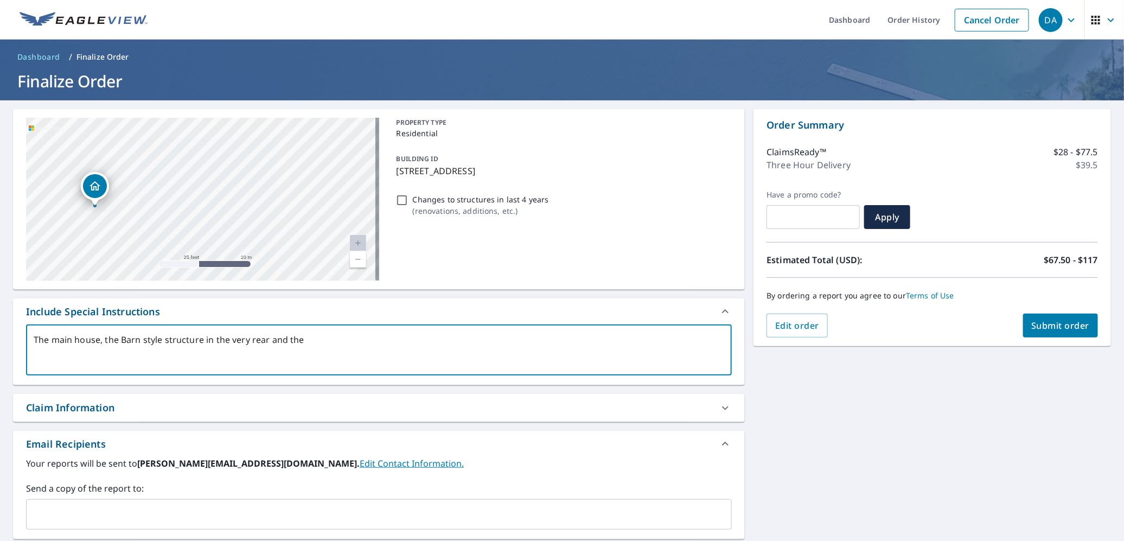
click at [318, 195] on div "[STREET_ADDRESS]" at bounding box center [202, 199] width 353 height 163
click at [75, 335] on textarea "The main house, the Barn style structure in the very rear and the" at bounding box center [379, 350] width 690 height 31
type textarea "The main !house, the Barn style structure in the very rear and the"
type textarea "x"
type textarea "The main !.house, the Barn style structure in the very rear and the"
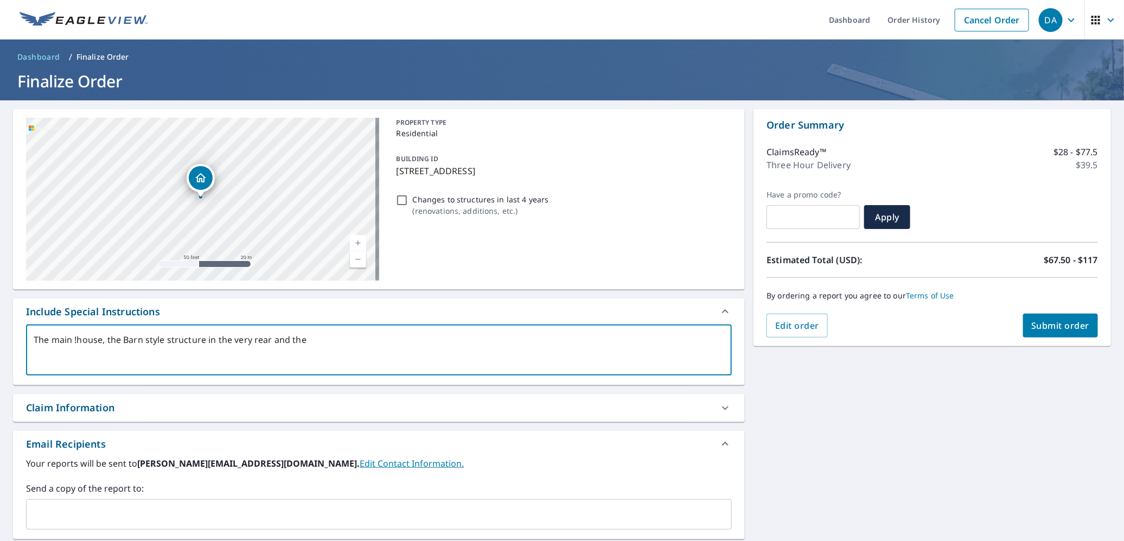
type textarea "x"
type textarea "The main !. house, the Barn style structure in the very rear and the"
type textarea "x"
type textarea "The main !.house, the Barn style structure in the very rear and the"
type textarea "x"
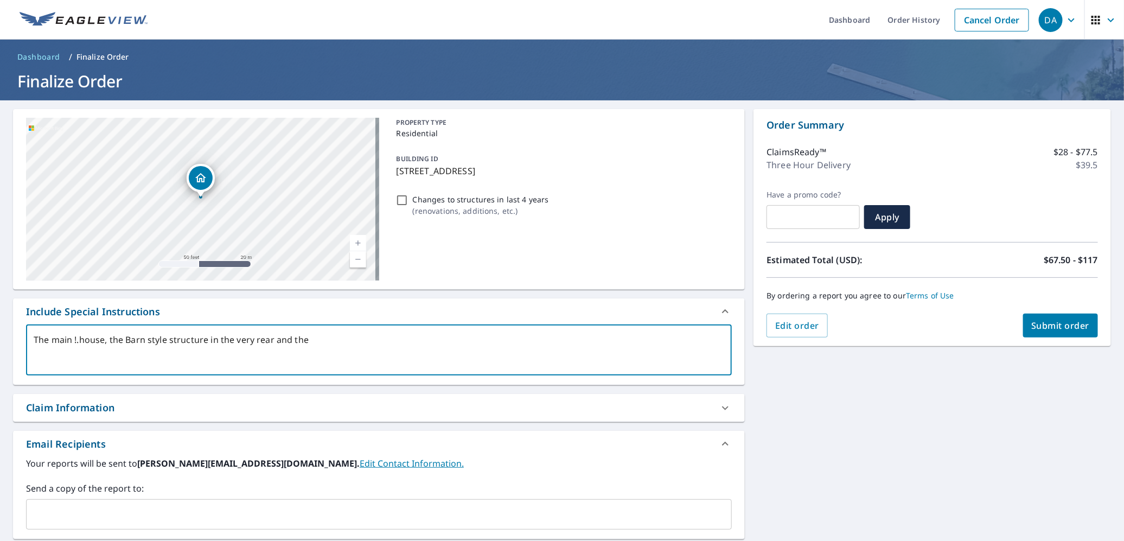
type textarea "The main !house, the Barn style structure in the very rear and the"
type textarea "x"
type textarea "The main !1house, the Barn style structure in the very rear and the"
type textarea "x"
type textarea "The main ![DOMAIN_NAME], the Barn style structure in the very rear and the"
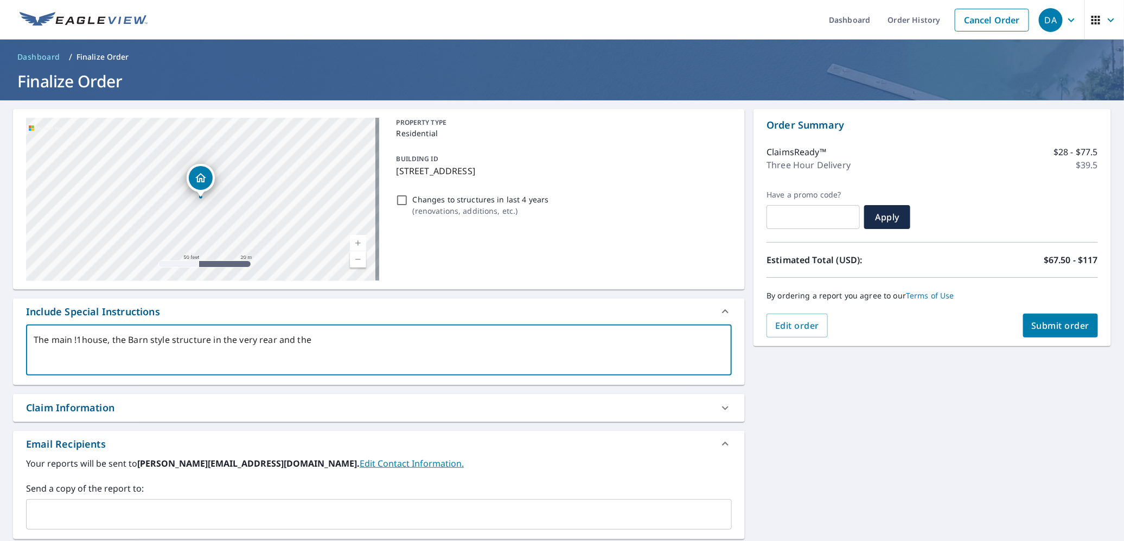
type textarea "x"
type textarea "The main !1house, the Barn style structure in the very rear and the"
type textarea "x"
type textarea "The main !house, the Barn style structure in the very rear and the"
type textarea "x"
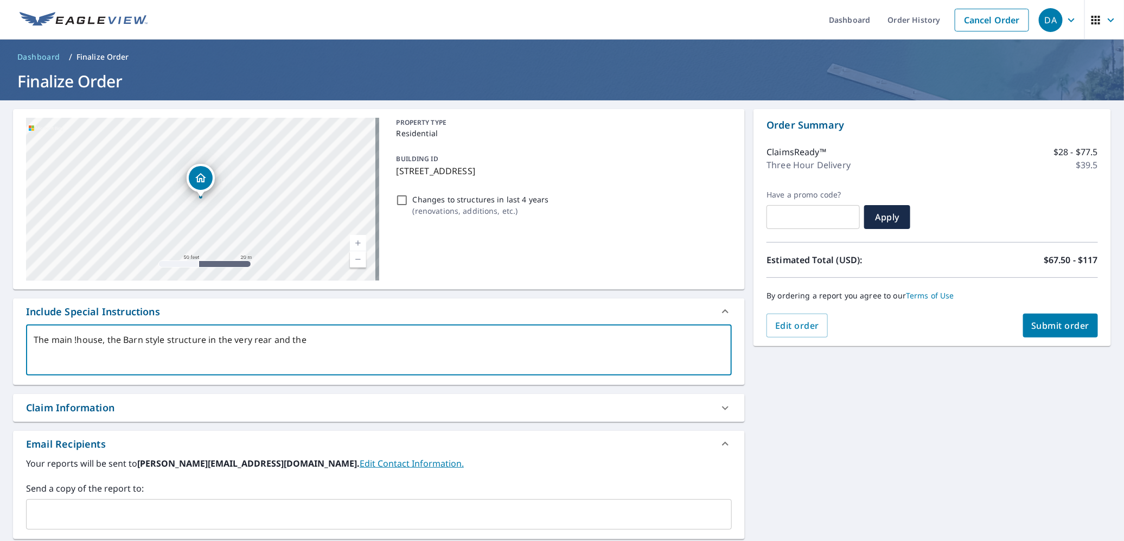
type textarea "The main house, the Barn style structure in the very rear and the"
type textarea "x"
type textarea "The mainhouse, the Barn style structure in the very rear and the"
type textarea "x"
type textarea "The main1house, the Barn style structure in the very rear and the"
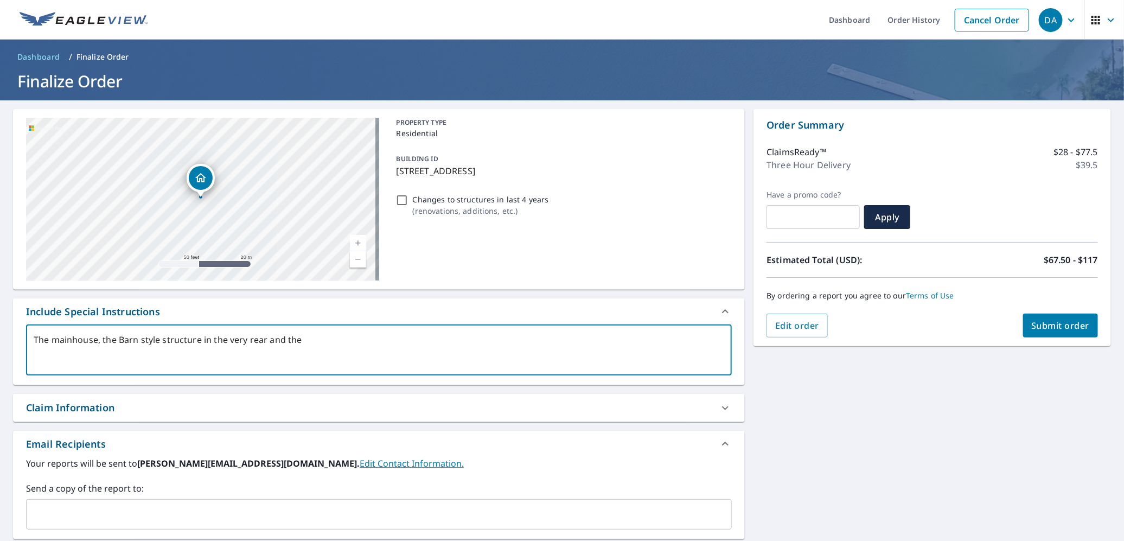
type textarea "x"
type textarea "The mainhouse, the Barn style structure in the very rear and the"
type textarea "x"
type textarea "The main house, the Barn style structure in the very rear and the"
type textarea "x"
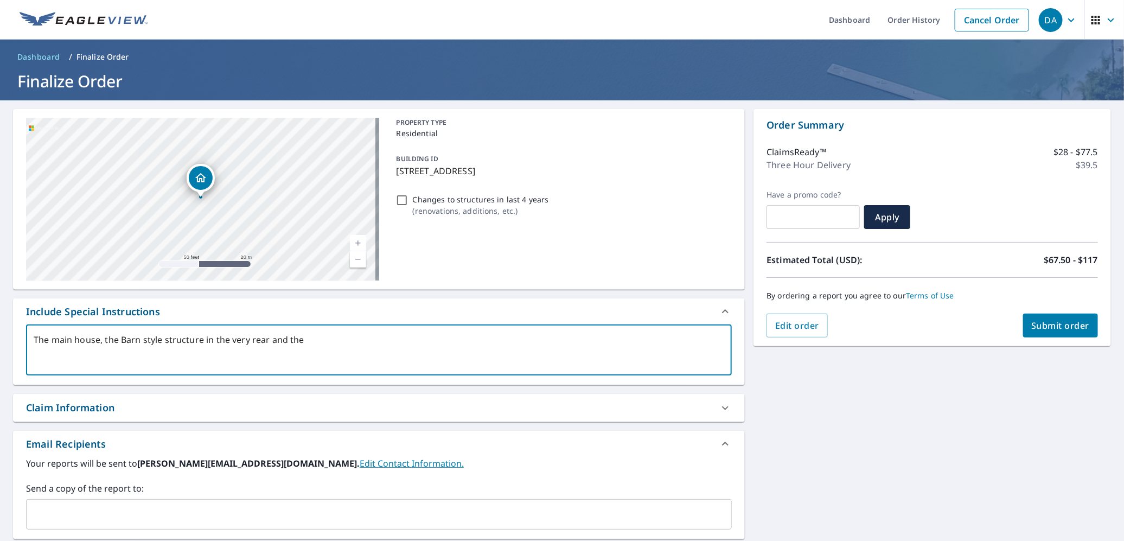
click at [52, 338] on textarea "The main house, the Barn style structure in the very rear and the" at bounding box center [379, 350] width 690 height 31
type textarea "The 1main house, the Barn style structure in the very rear and the"
click at [114, 339] on textarea "The 1. main house, the Barn style structure in the very rear and the" at bounding box center [379, 350] width 690 height 31
click at [291, 340] on textarea "The 1. [GEOGRAPHIC_DATA], 2. the Barn style structure in the very rear and the" at bounding box center [379, 350] width 690 height 31
click at [389, 337] on textarea "The 1. [GEOGRAPHIC_DATA], 2. the Barn style structure in the very rear of the l…" at bounding box center [379, 350] width 690 height 31
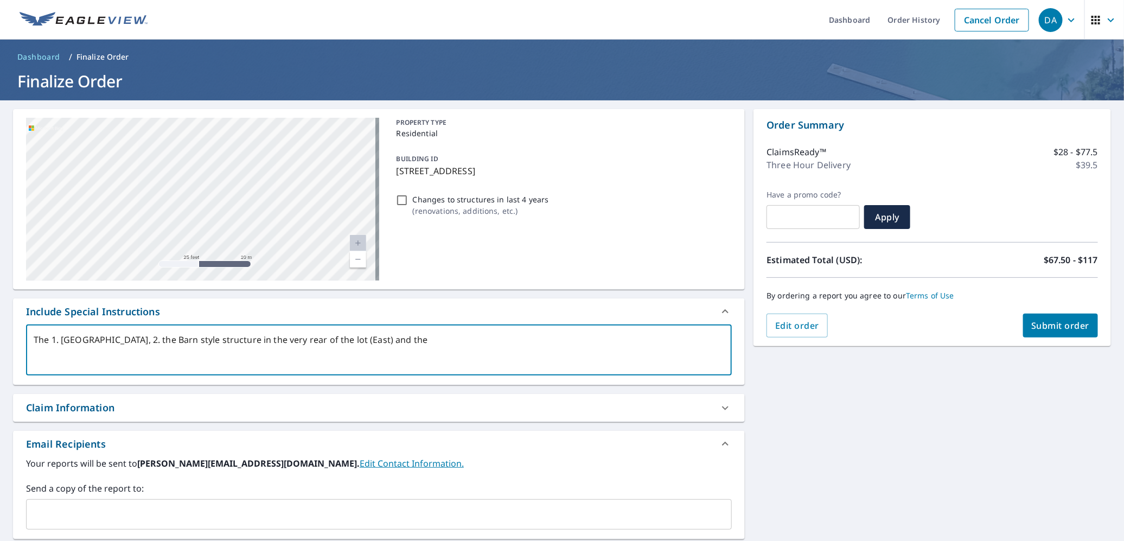
click at [394, 345] on textarea "The 1. [GEOGRAPHIC_DATA], 2. the Barn style structure in the very rear of the l…" at bounding box center [379, 350] width 690 height 31
drag, startPoint x: 271, startPoint y: 193, endPoint x: 233, endPoint y: 144, distance: 61.8
click at [233, 144] on div "[STREET_ADDRESS]" at bounding box center [202, 199] width 353 height 163
click at [452, 340] on textarea "The 1. [GEOGRAPHIC_DATA], 2. the Barn style structure in the very rear of the l…" at bounding box center [379, 350] width 690 height 31
click at [373, 340] on textarea "The 1. [GEOGRAPHIC_DATA], 2. the Barn style structure in the very rear of the l…" at bounding box center [379, 350] width 690 height 31
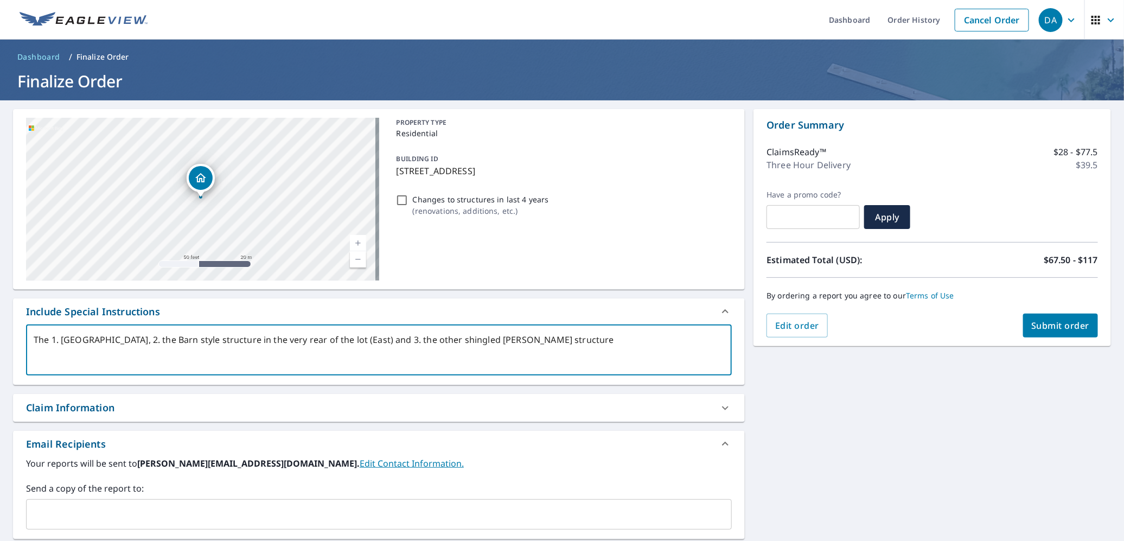
click at [527, 340] on textarea "The 1. [GEOGRAPHIC_DATA], 2. the Barn style structure in the very rear of the l…" at bounding box center [379, 350] width 690 height 31
click at [661, 342] on textarea "The 1. [GEOGRAPHIC_DATA], 2. the Barn style structure in the very rear of the l…" at bounding box center [379, 350] width 690 height 31
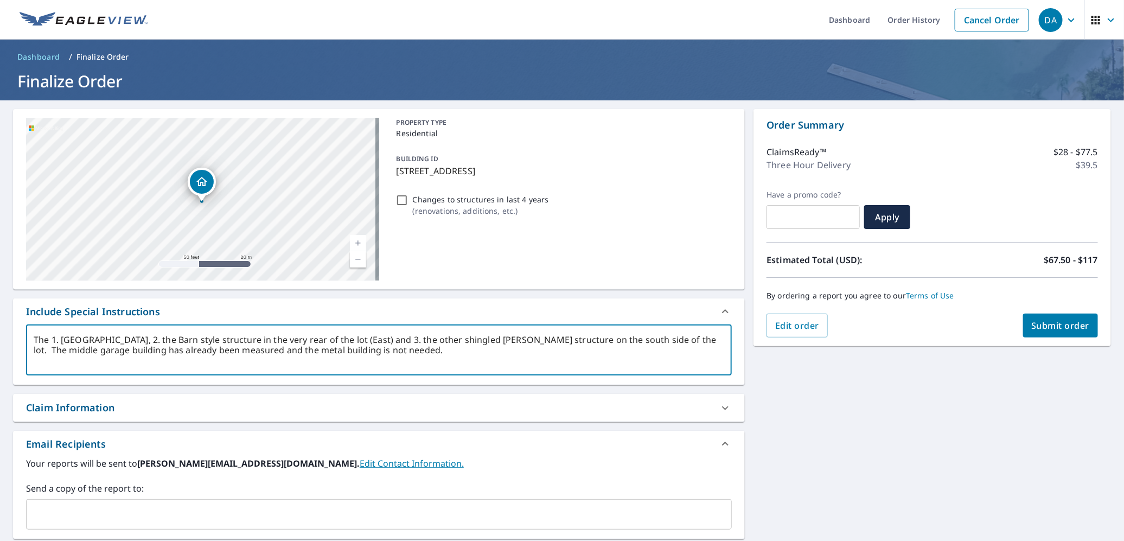
drag, startPoint x: 268, startPoint y: 245, endPoint x: 267, endPoint y: 204, distance: 40.1
click at [267, 204] on div "[STREET_ADDRESS]" at bounding box center [202, 199] width 353 height 163
click at [34, 349] on textarea "The 1. [GEOGRAPHIC_DATA], 2. the Barn style structure in the very rear of the l…" at bounding box center [379, 350] width 690 height 31
click at [441, 347] on textarea "The 1. [GEOGRAPHIC_DATA], 2. the Barn style structure in the very rear of the l…" at bounding box center [379, 350] width 690 height 31
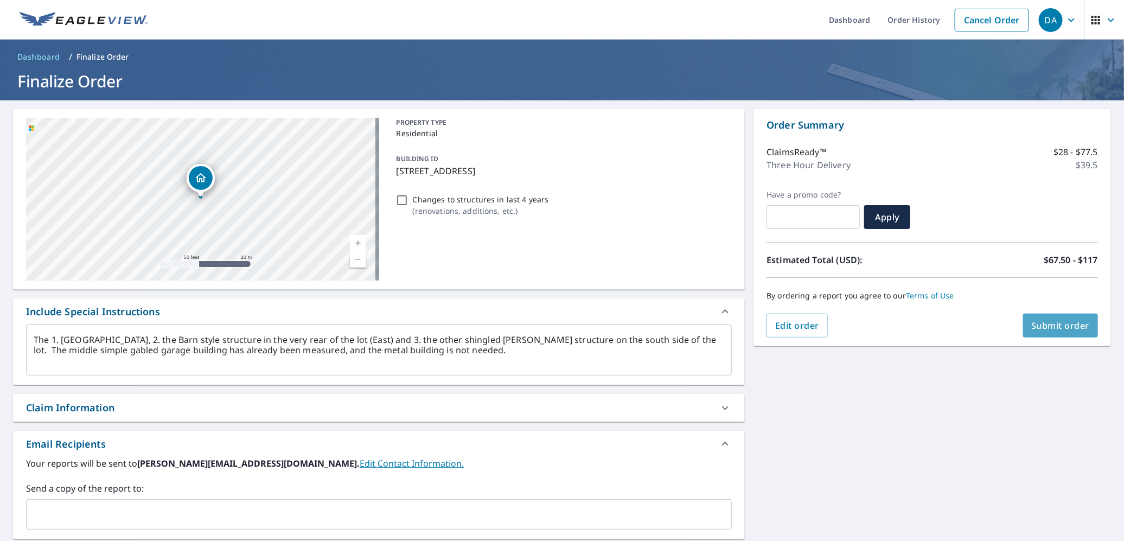
click at [1060, 330] on span "Submit order" at bounding box center [1061, 325] width 58 height 12
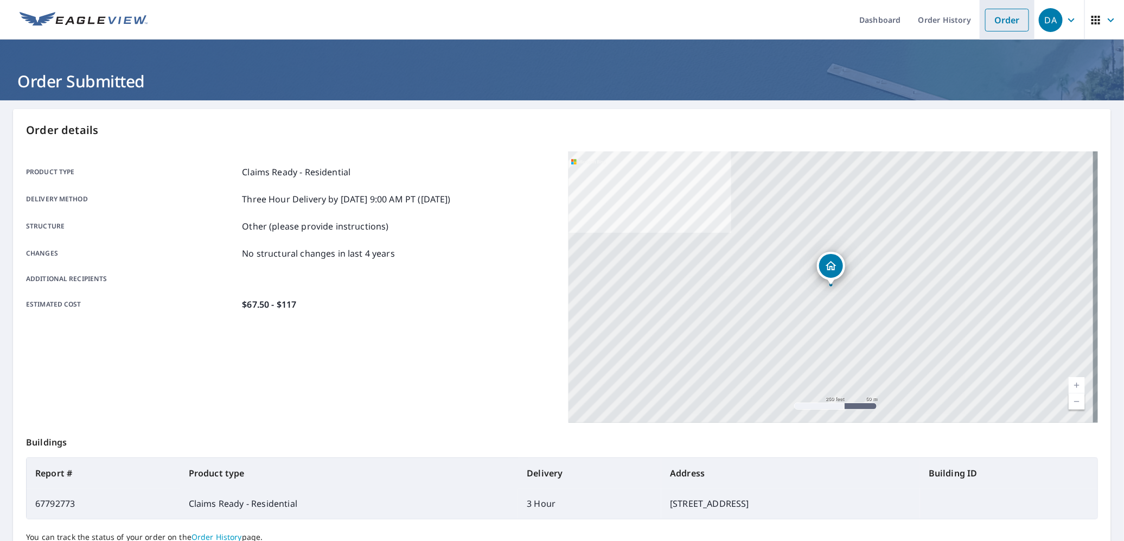
click at [1001, 20] on link "Order" at bounding box center [1007, 20] width 44 height 23
